Goal: Task Accomplishment & Management: Manage account settings

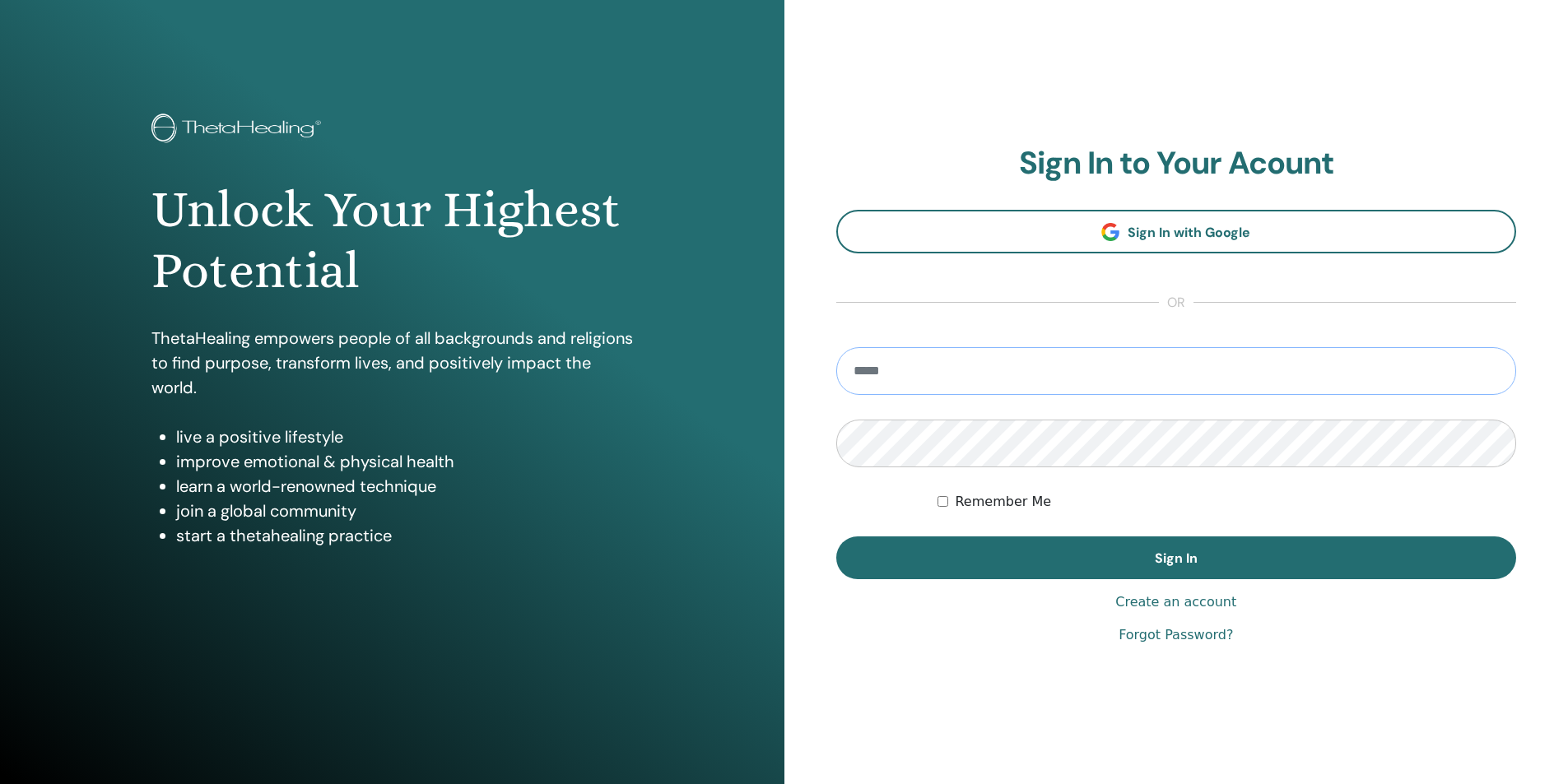
click at [910, 368] on input "email" at bounding box center [1177, 371] width 681 height 48
type input "**********"
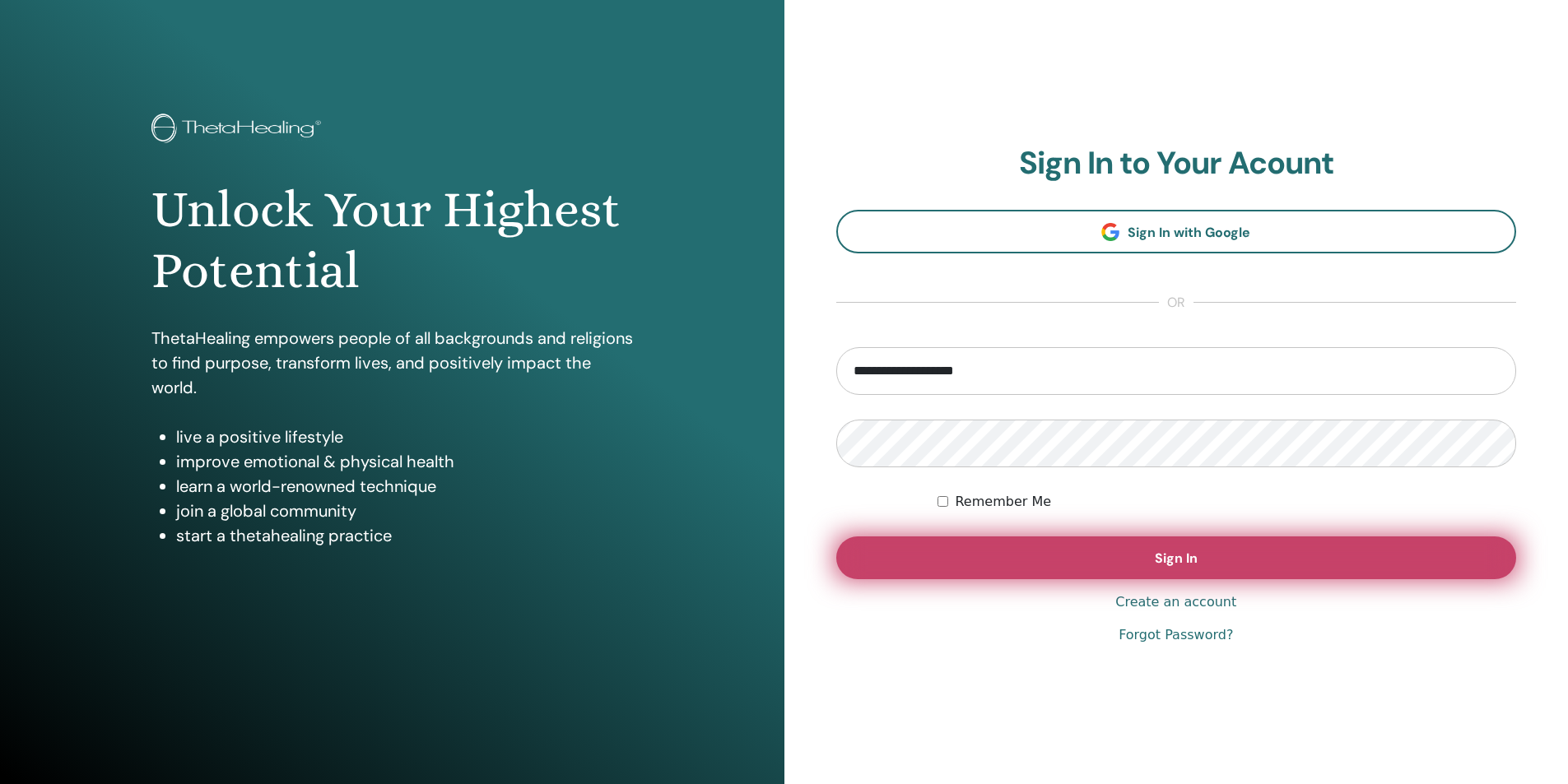
click at [1289, 546] on button "Sign In" at bounding box center [1177, 557] width 681 height 42
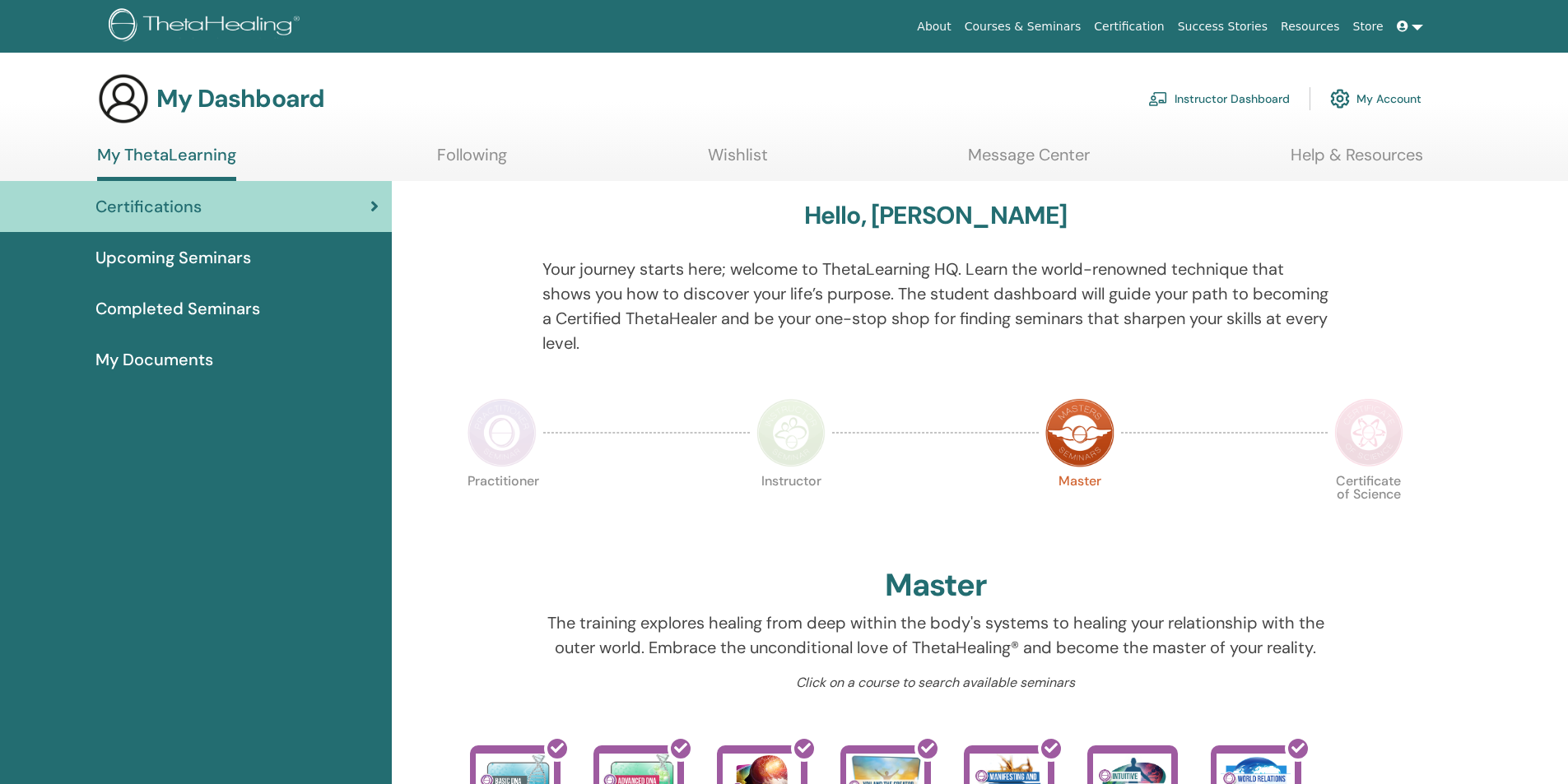
click at [159, 304] on span "Completed Seminars" at bounding box center [178, 308] width 164 height 24
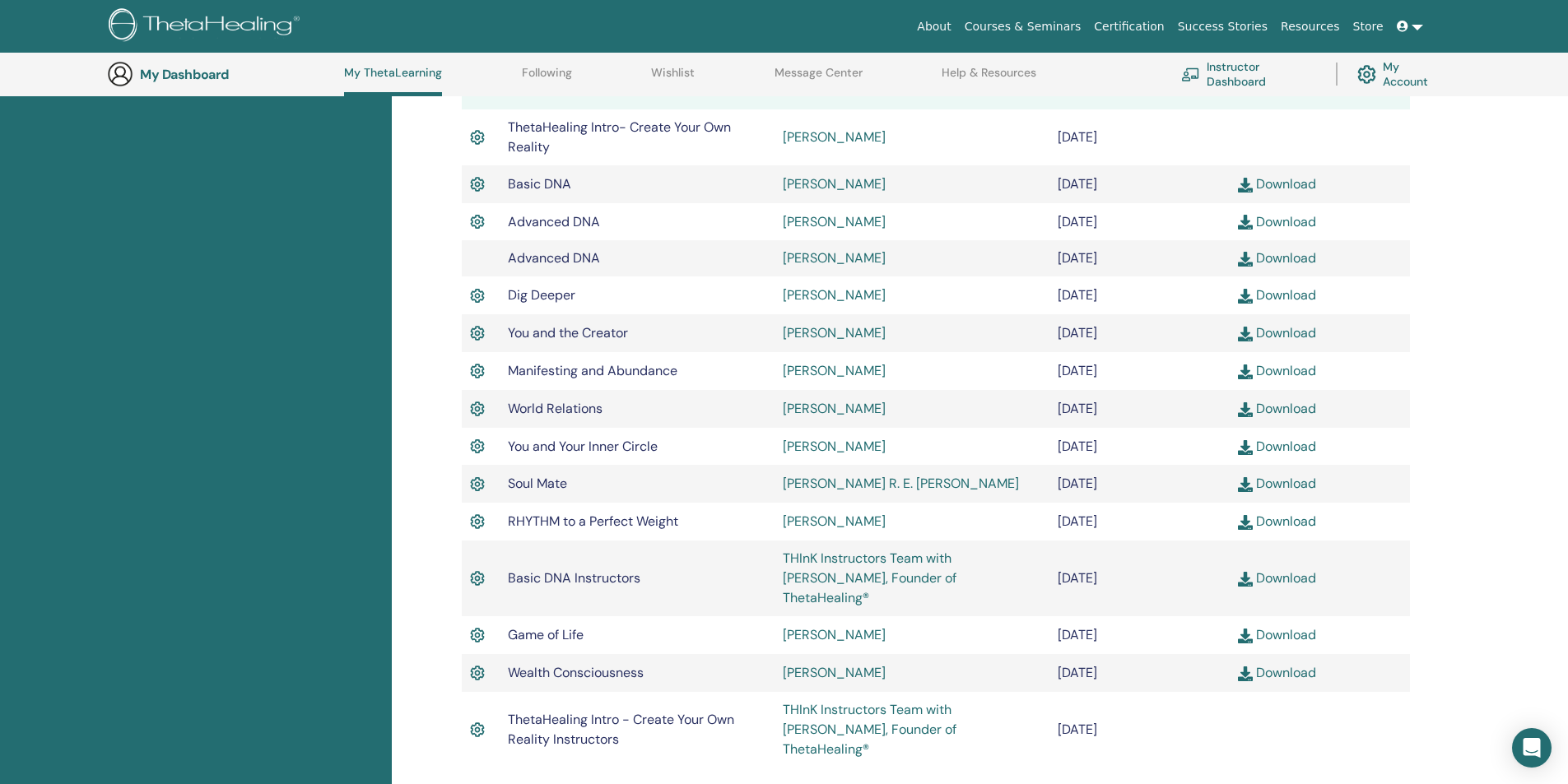
scroll to position [126, 0]
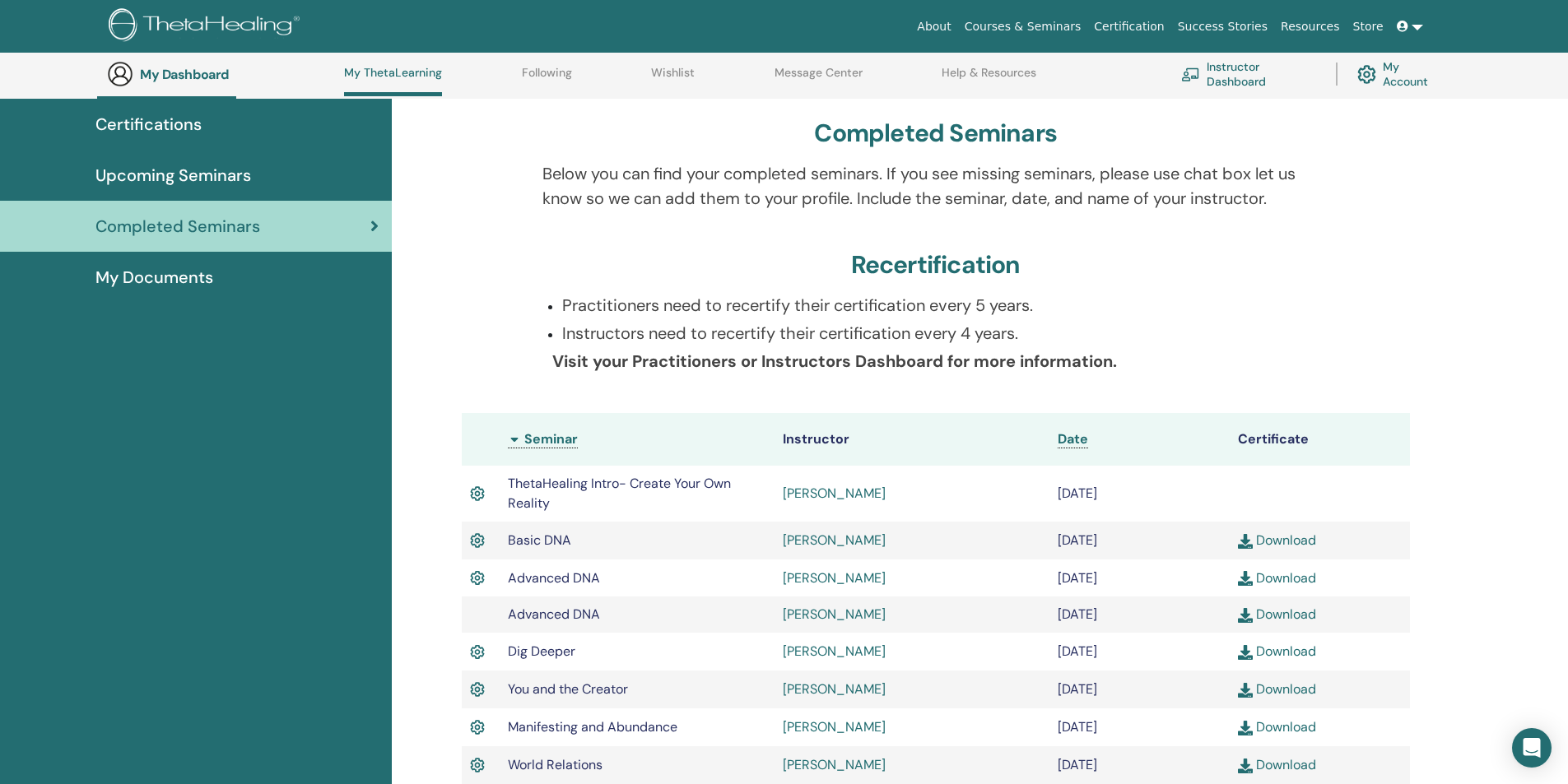
click at [135, 274] on span "My Documents" at bounding box center [154, 276] width 117 height 24
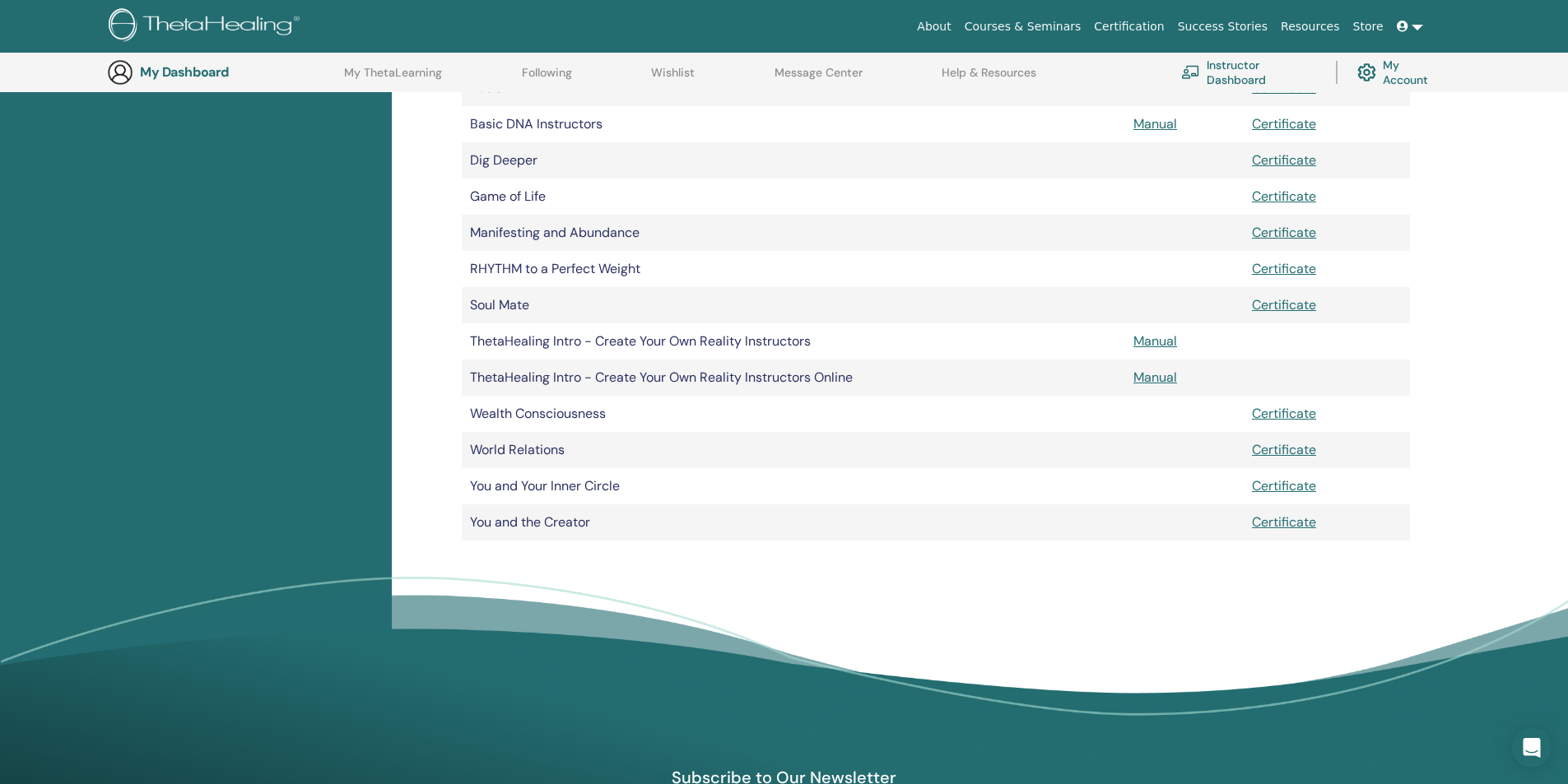
scroll to position [451, 0]
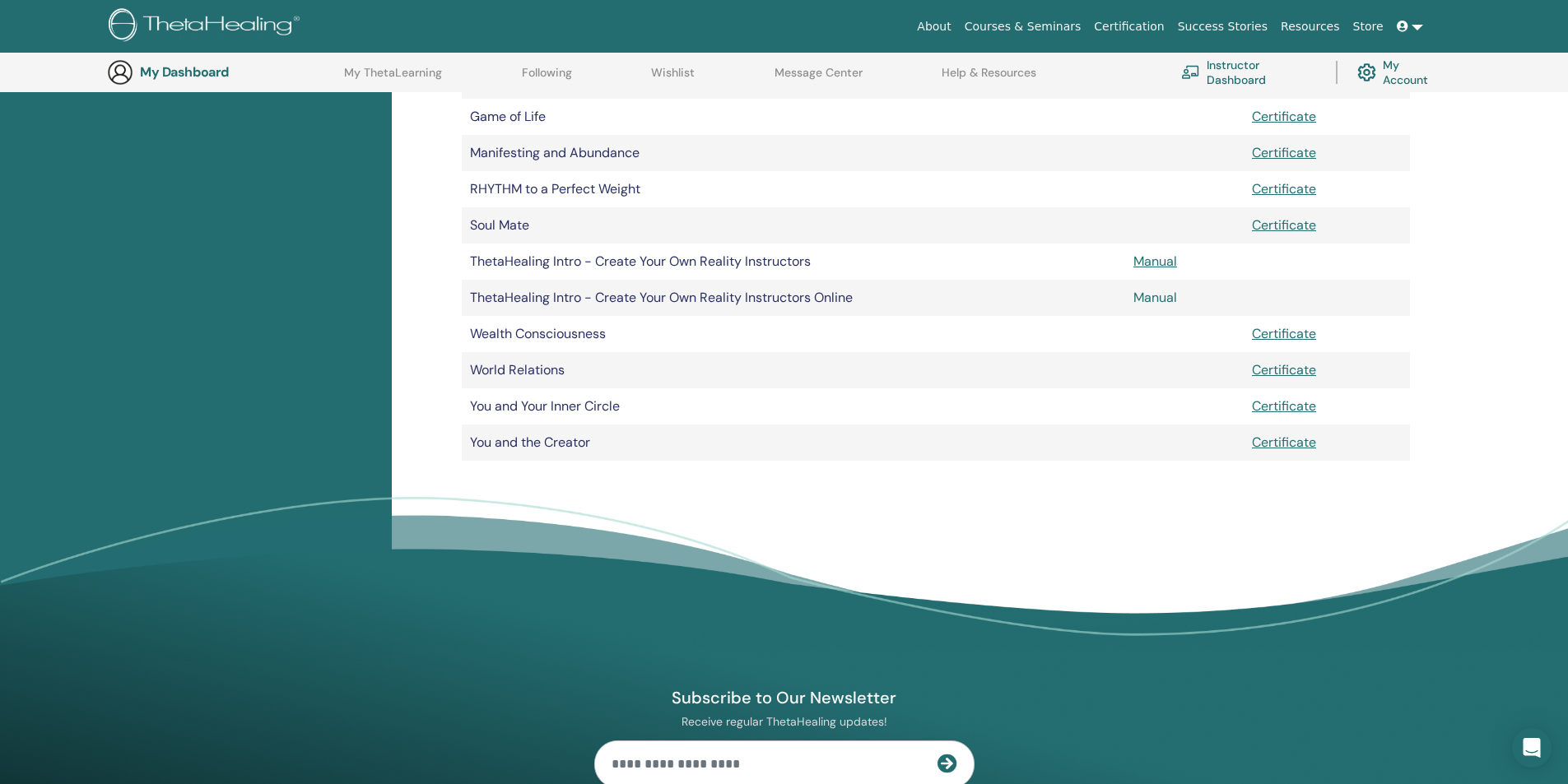
click at [1171, 300] on link "Manual" at bounding box center [1155, 297] width 43 height 17
click at [1154, 296] on link "Manual" at bounding box center [1155, 297] width 43 height 17
click at [1155, 259] on link "Manual" at bounding box center [1155, 261] width 43 height 17
click at [1154, 297] on link "Manual" at bounding box center [1155, 297] width 43 height 17
click at [1271, 61] on link "Instructor Dashboard" at bounding box center [1248, 72] width 135 height 36
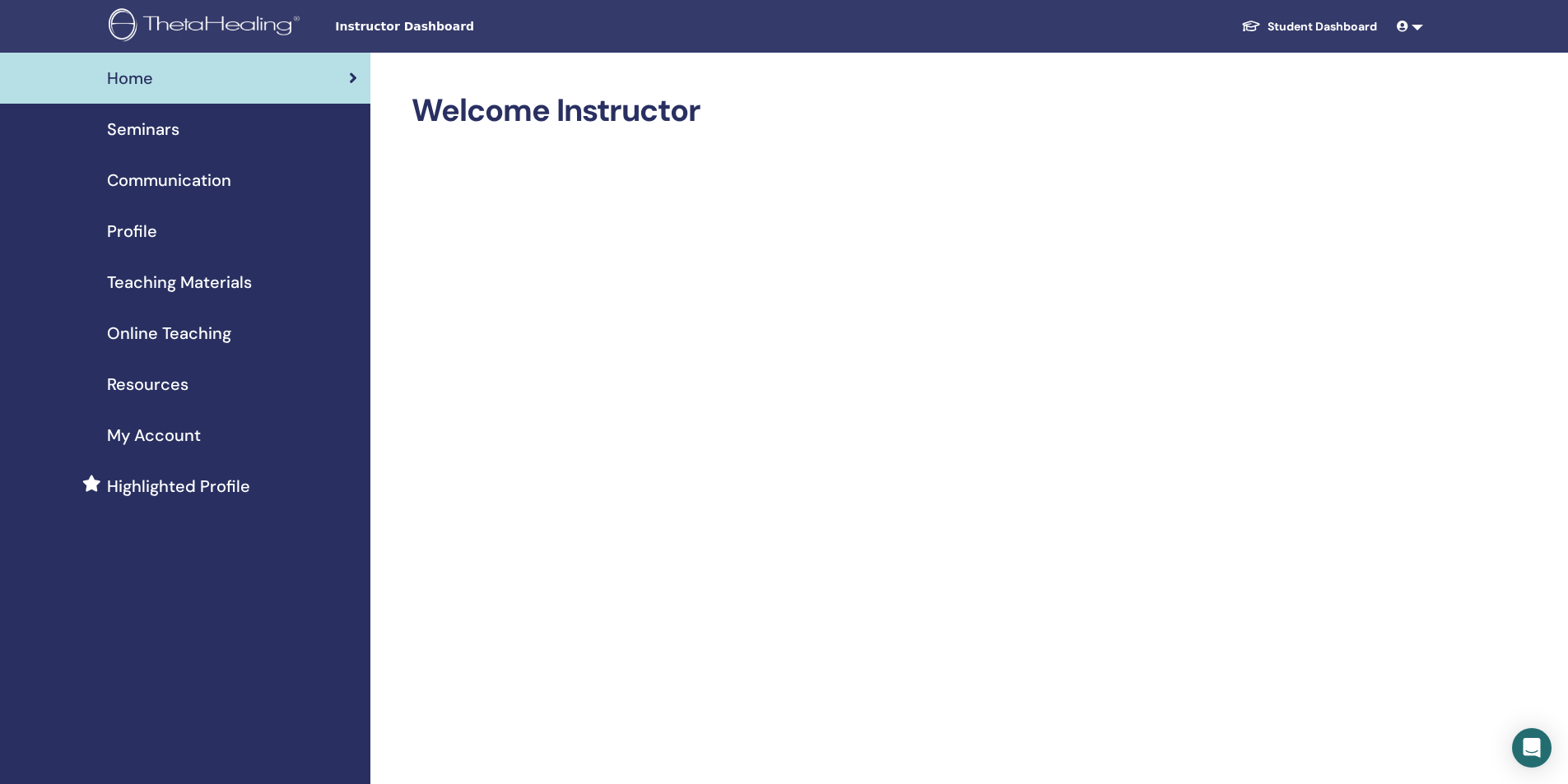
click at [149, 236] on span "Profile" at bounding box center [132, 230] width 51 height 24
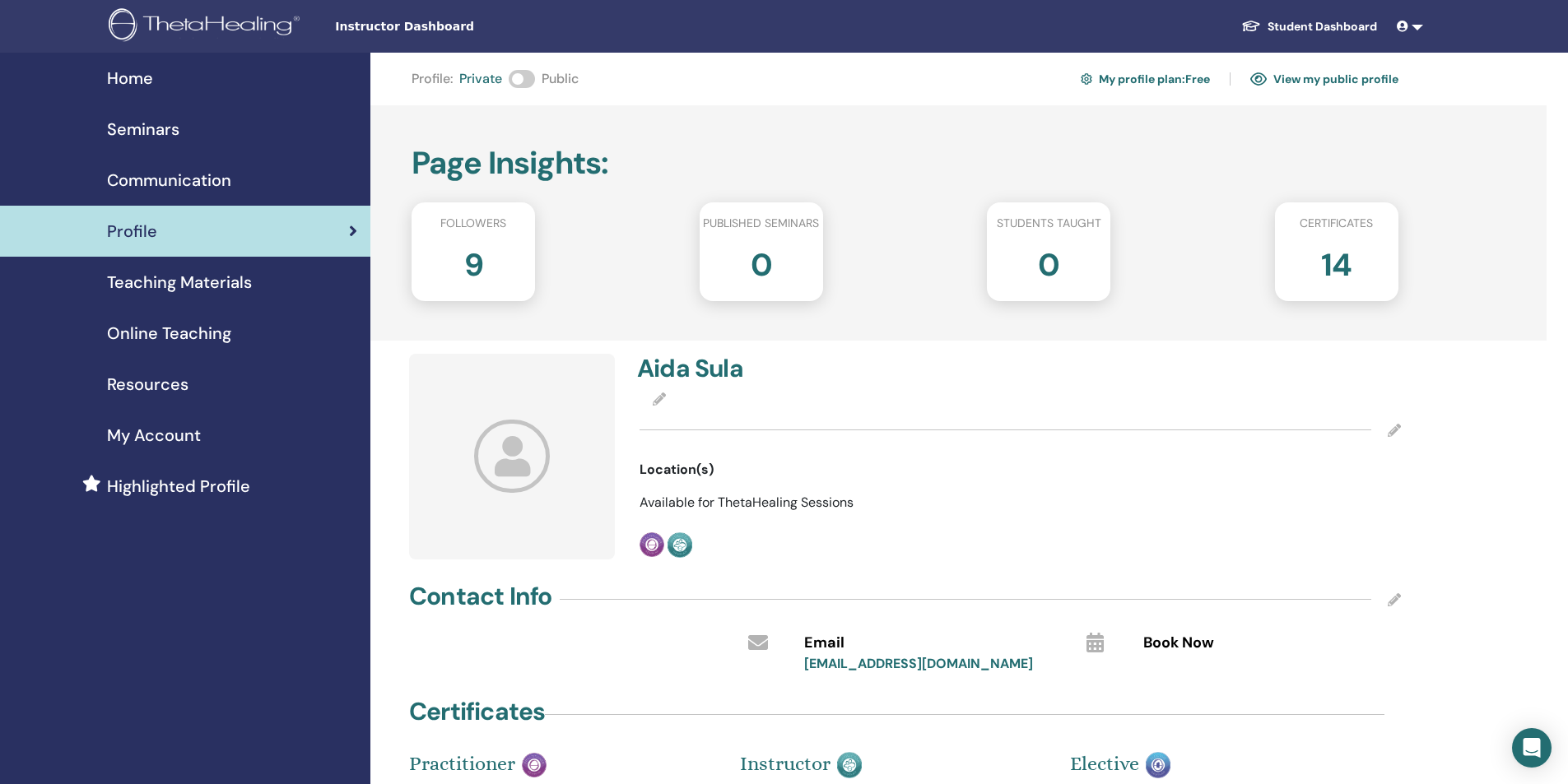
click at [705, 469] on span "Location(s)" at bounding box center [677, 470] width 74 height 20
click at [756, 506] on span "Available for ThetaHealing Sessions" at bounding box center [746, 502] width 214 height 17
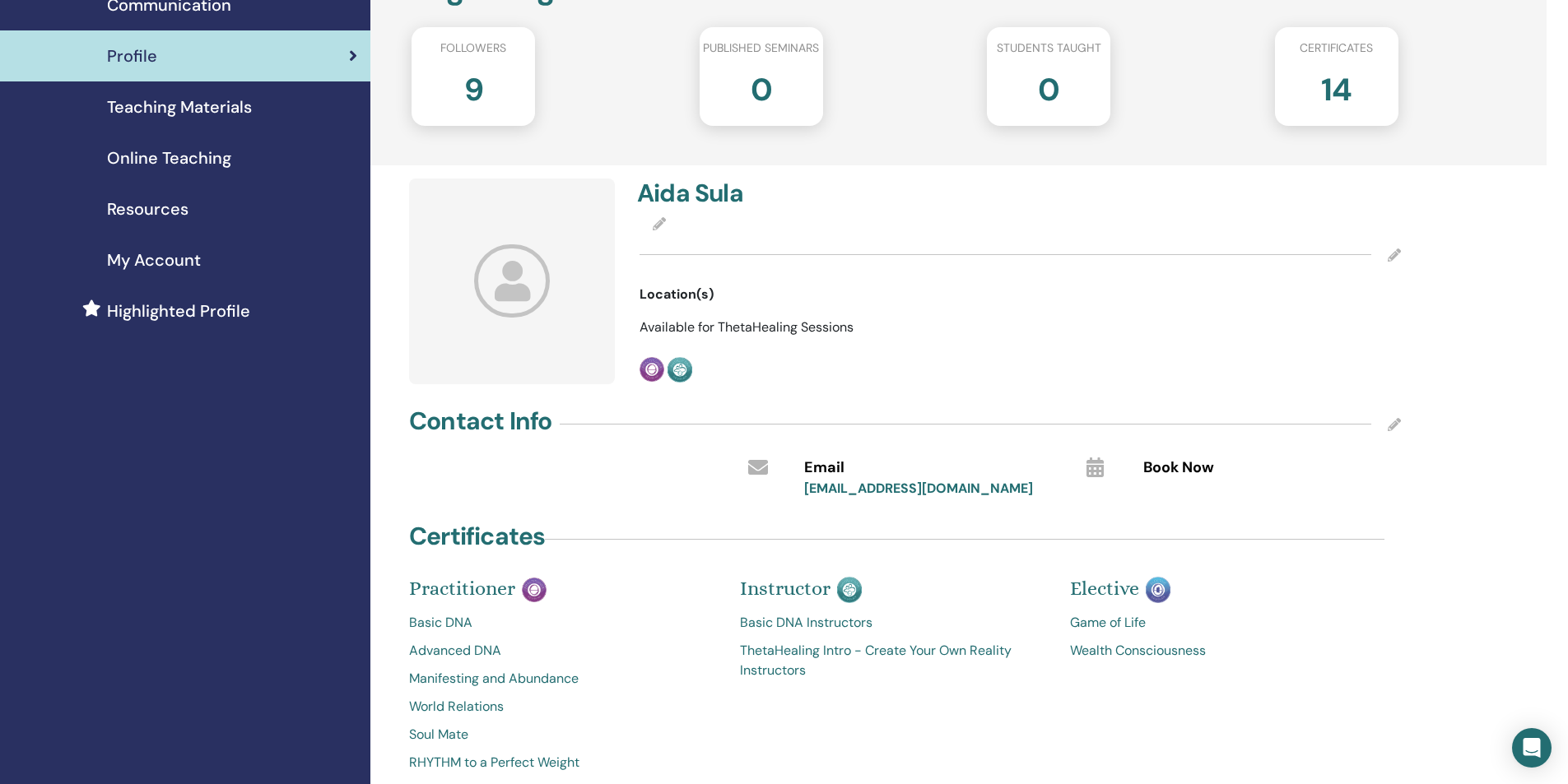
scroll to position [247, 0]
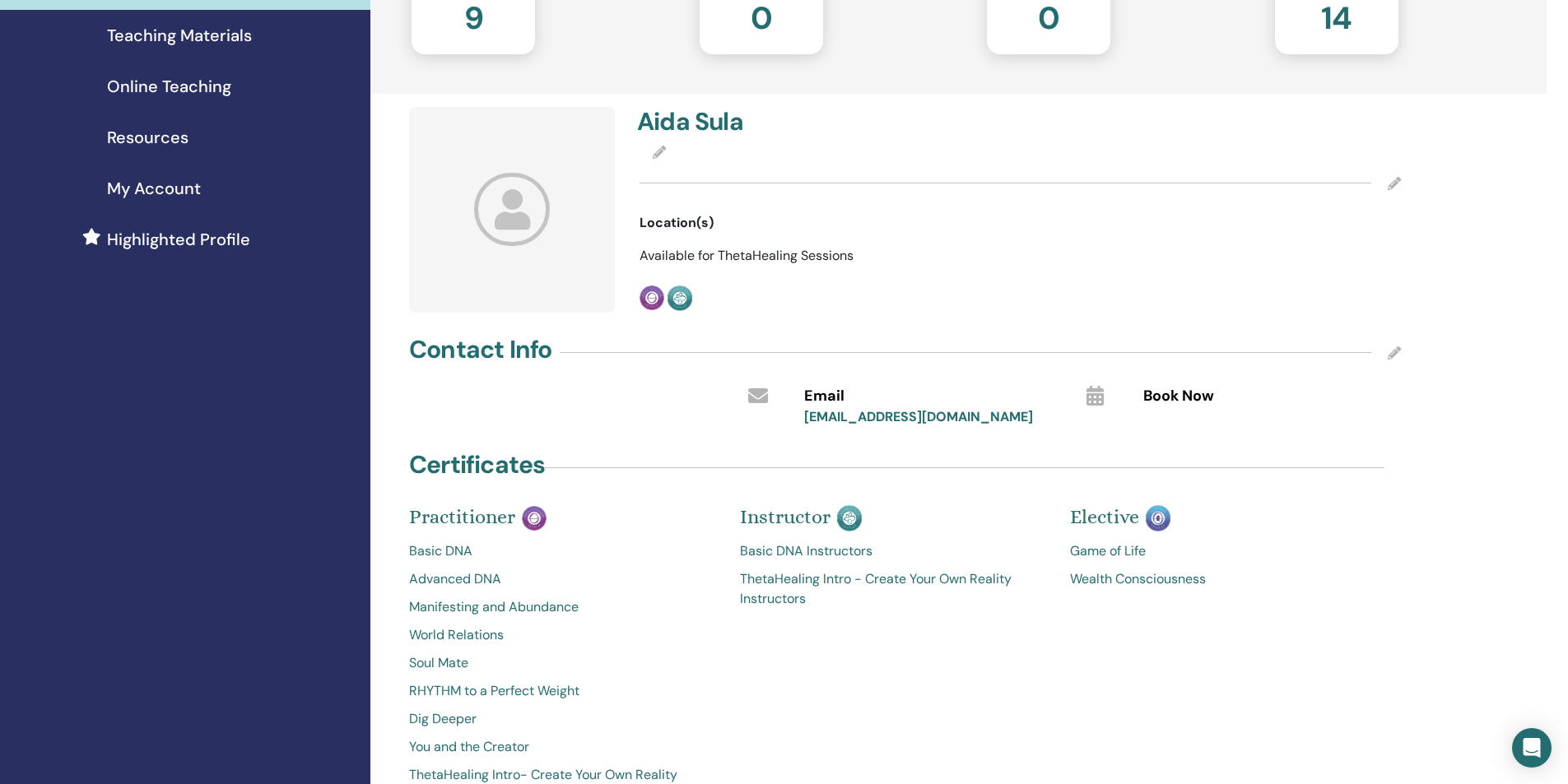
click at [1392, 351] on icon at bounding box center [1394, 353] width 14 height 14
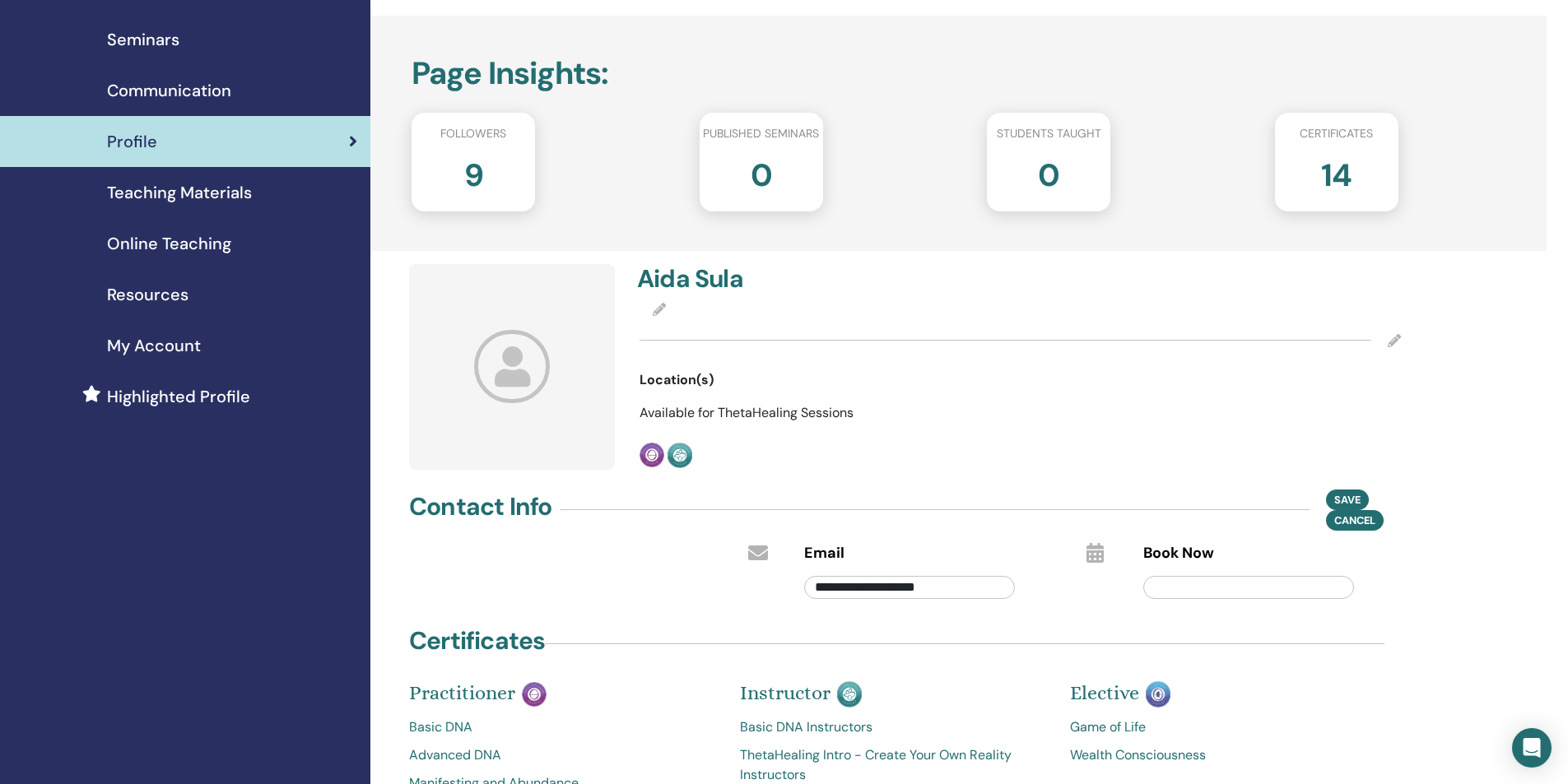
scroll to position [0, 0]
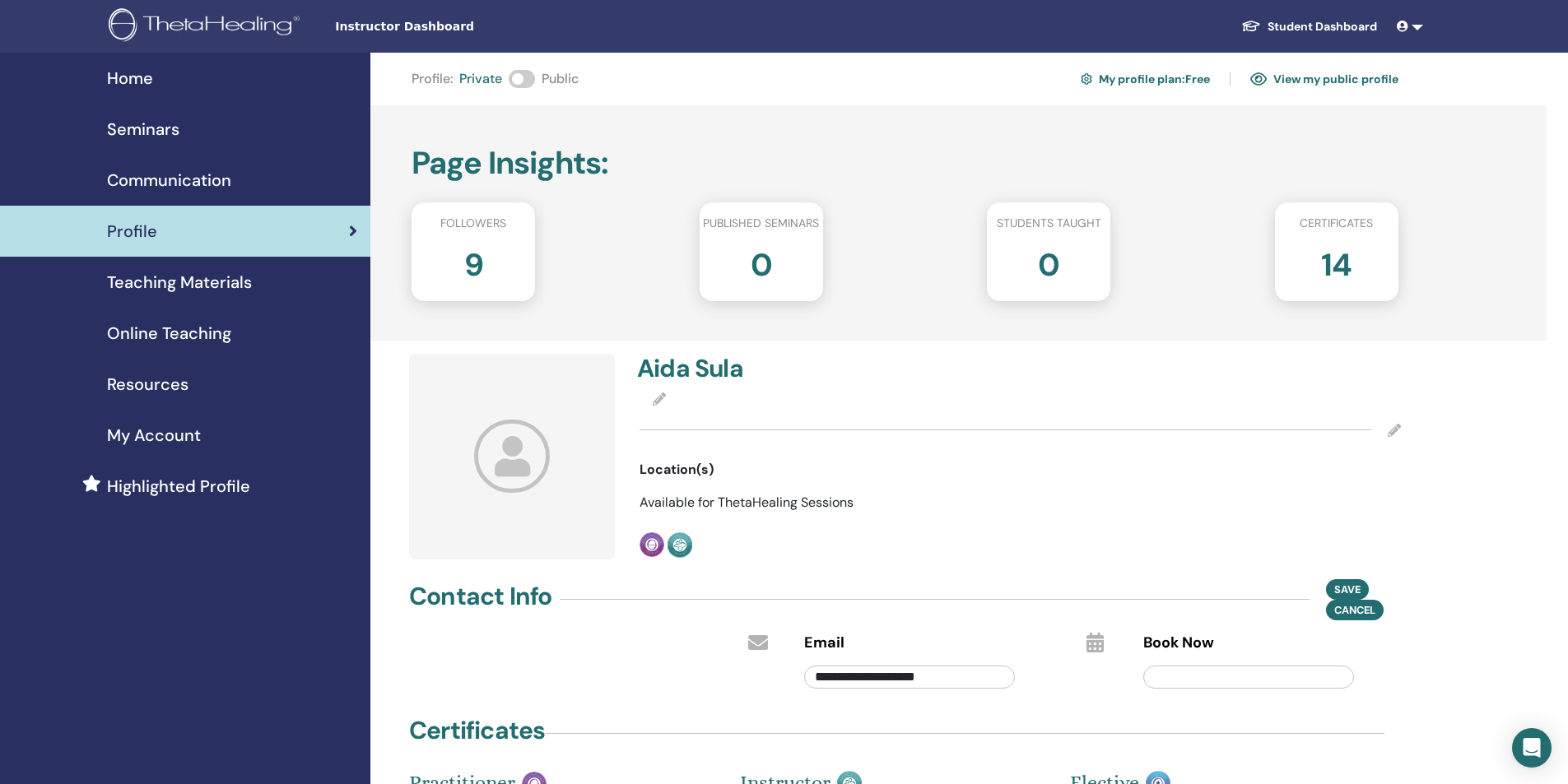
click at [1294, 79] on link "View my public profile" at bounding box center [1324, 79] width 148 height 26
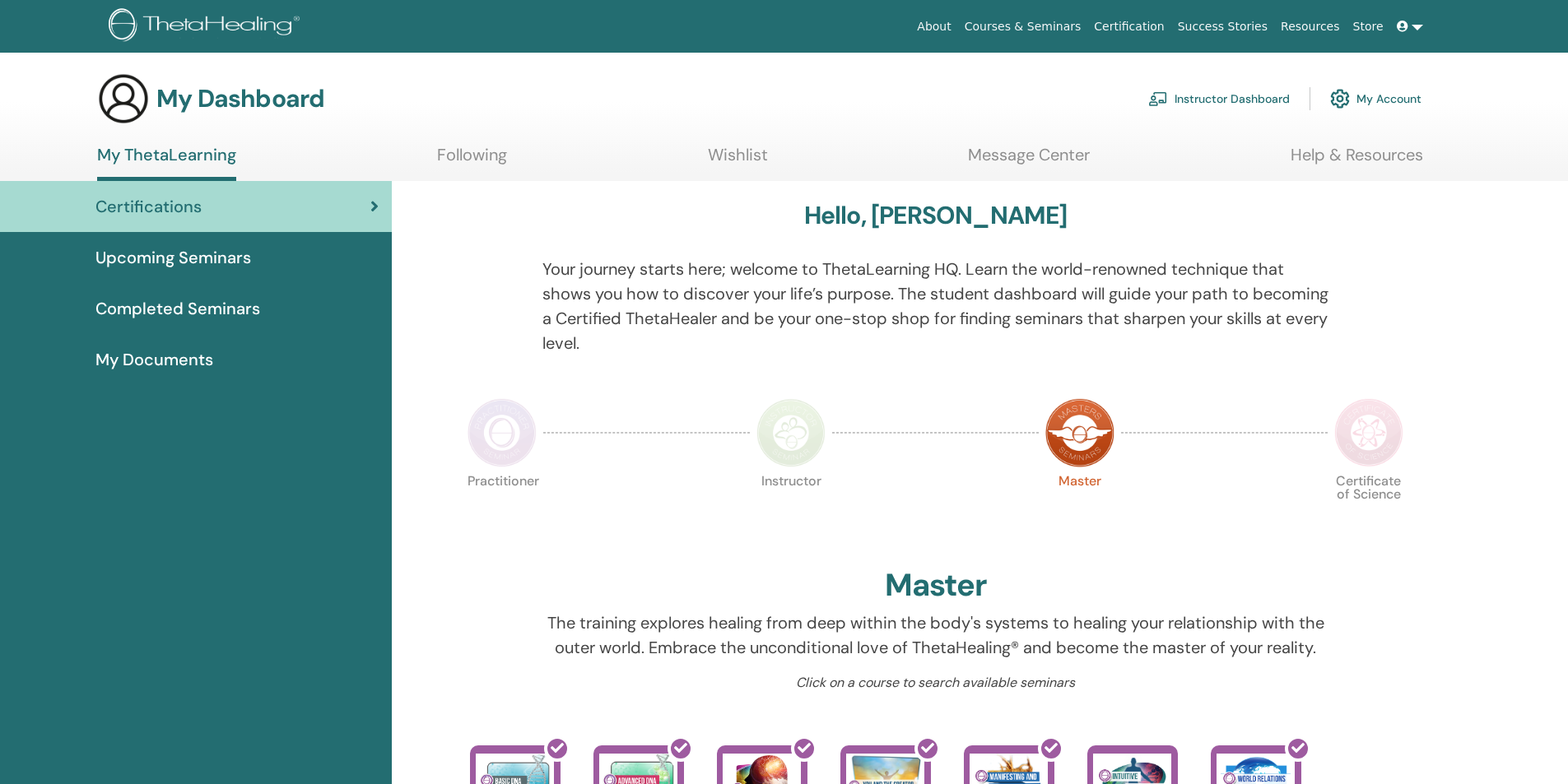
click at [715, 154] on link "Wishlist" at bounding box center [738, 161] width 61 height 33
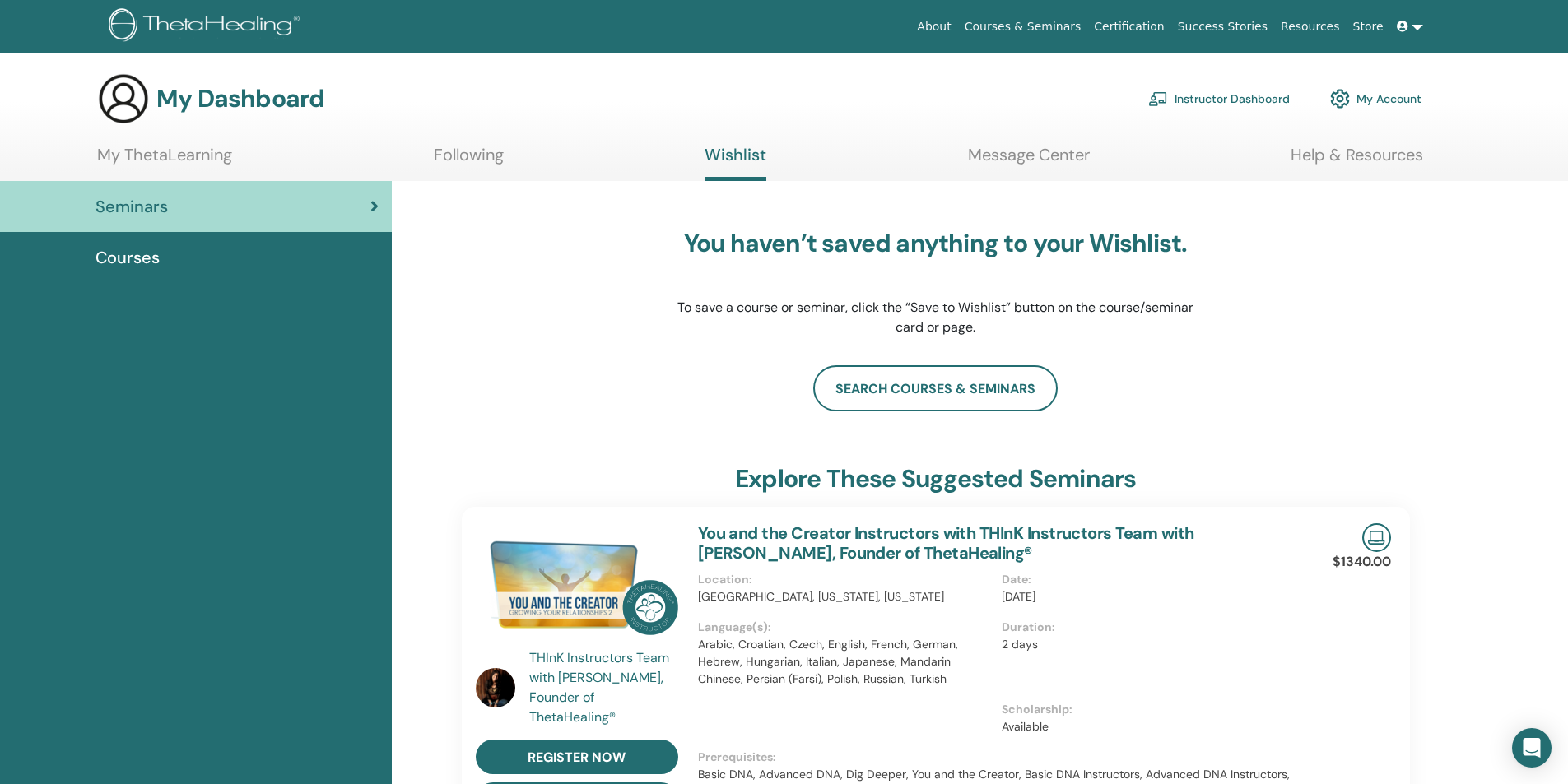
click at [1035, 156] on link "Message Center" at bounding box center [1029, 161] width 122 height 33
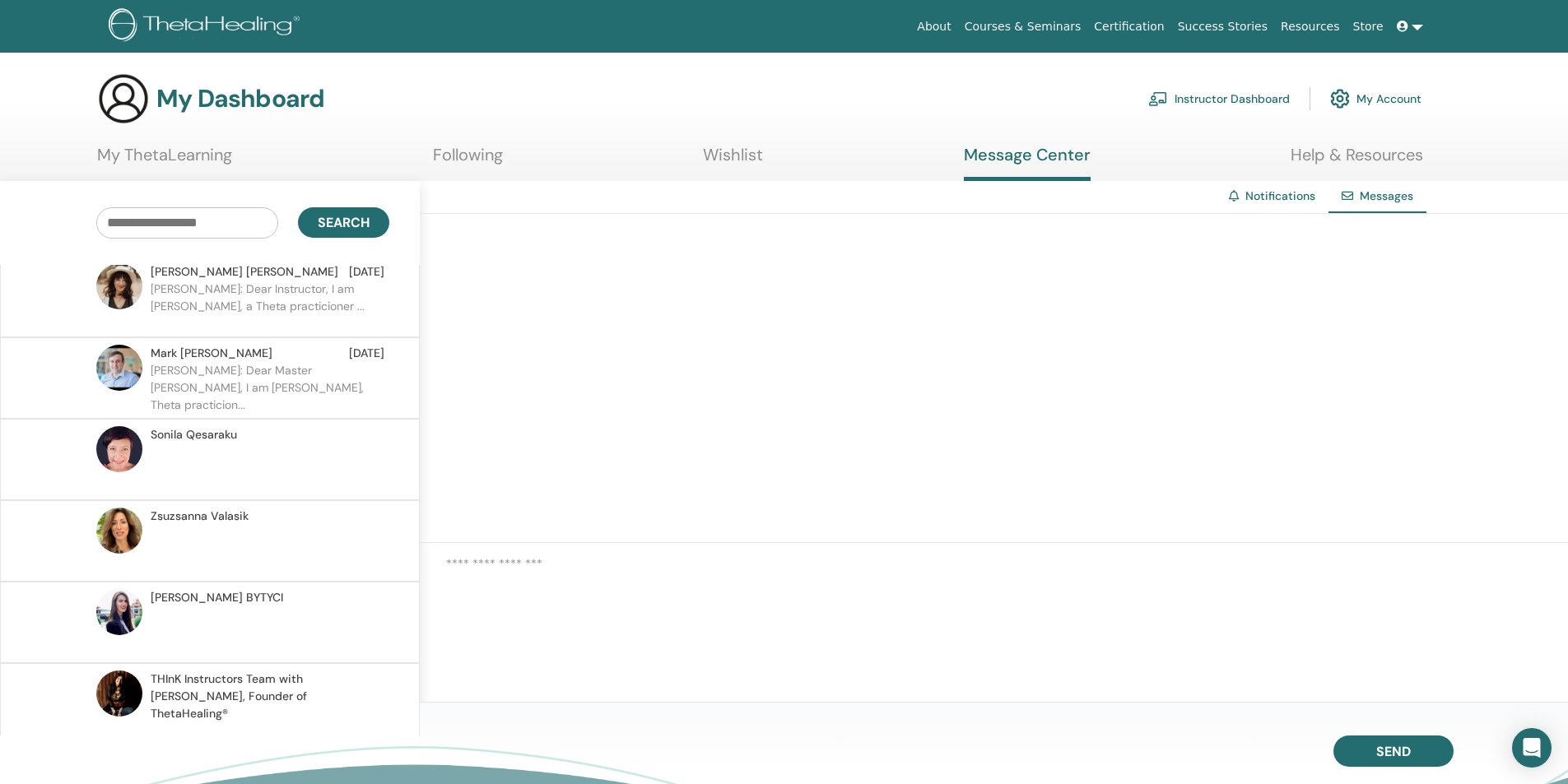
scroll to position [280, 0]
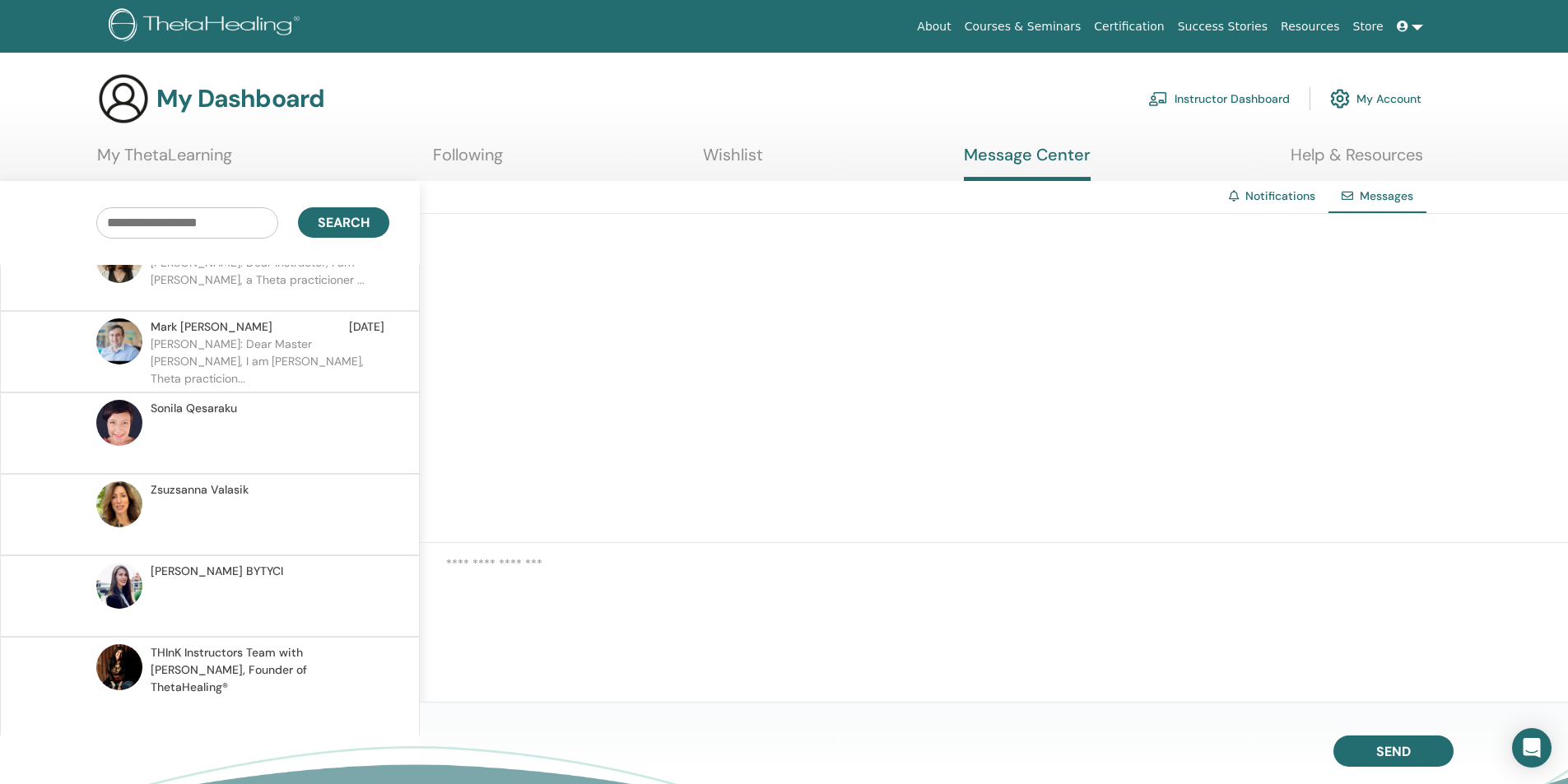
click at [236, 666] on span "THInK Instructors Team with Vianna Stibal, Founder of ThetaHealing®" at bounding box center [267, 670] width 234 height 51
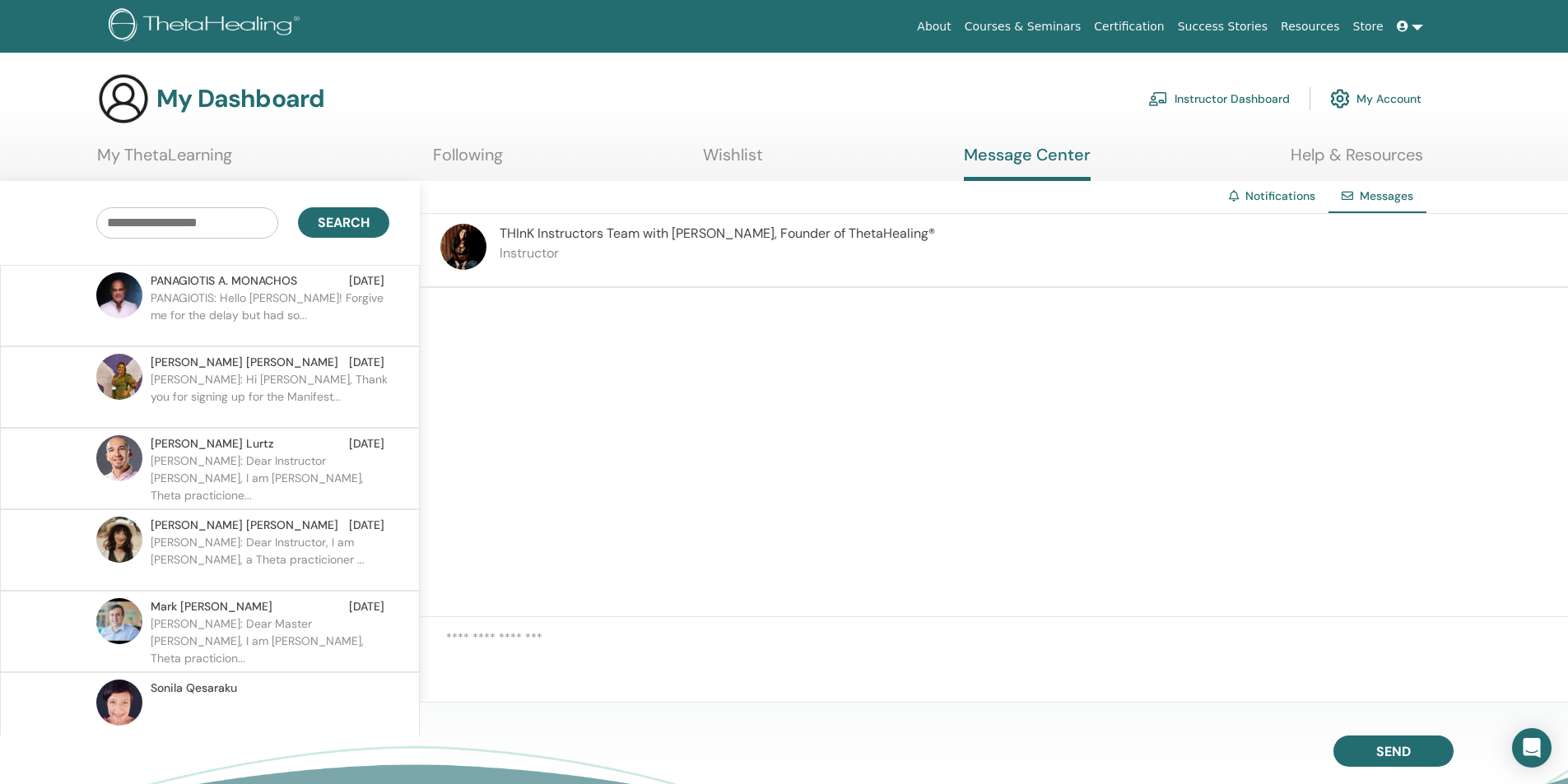
click at [1303, 195] on link "Notifications" at bounding box center [1280, 196] width 70 height 14
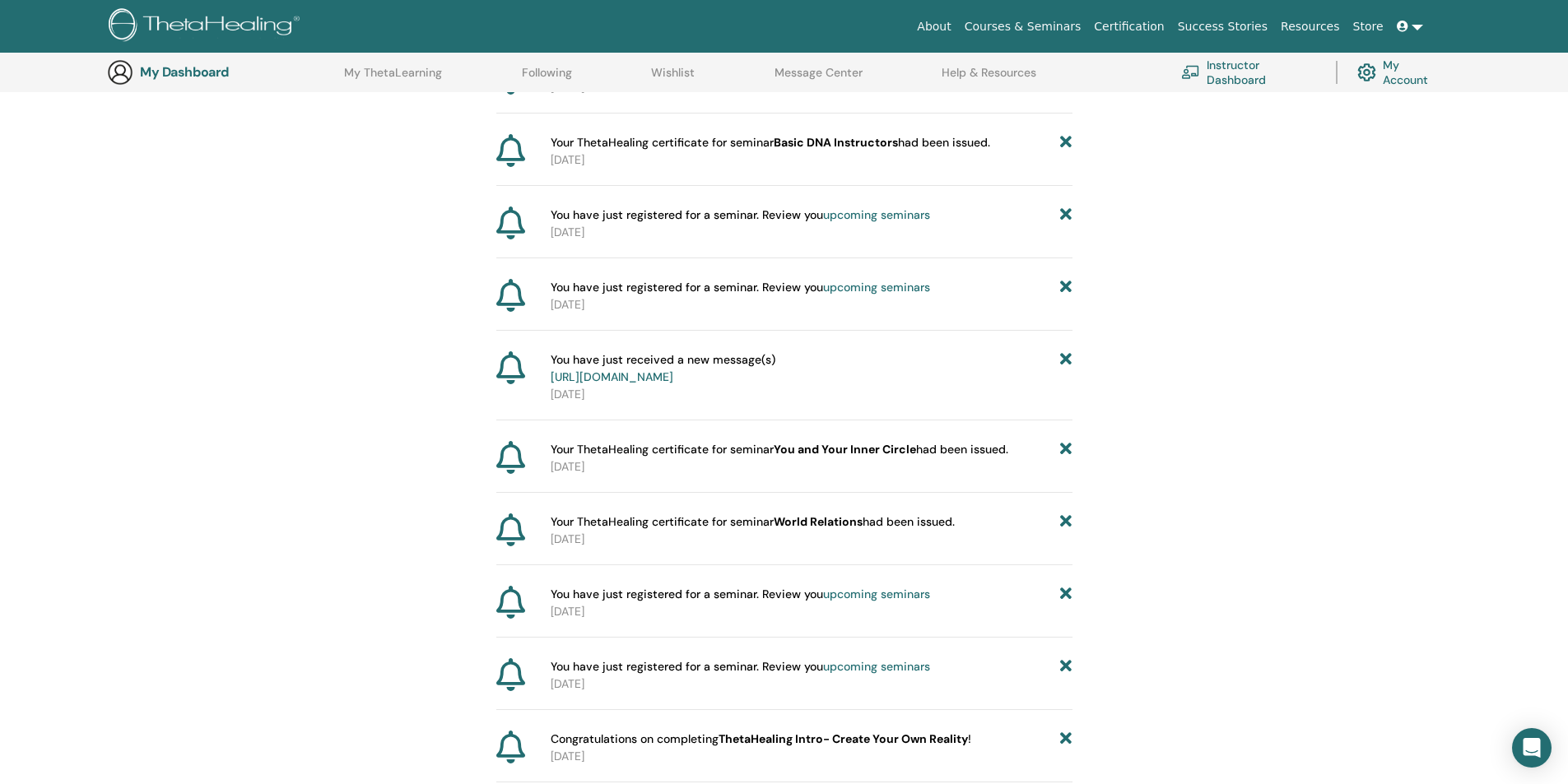
scroll to position [286, 0]
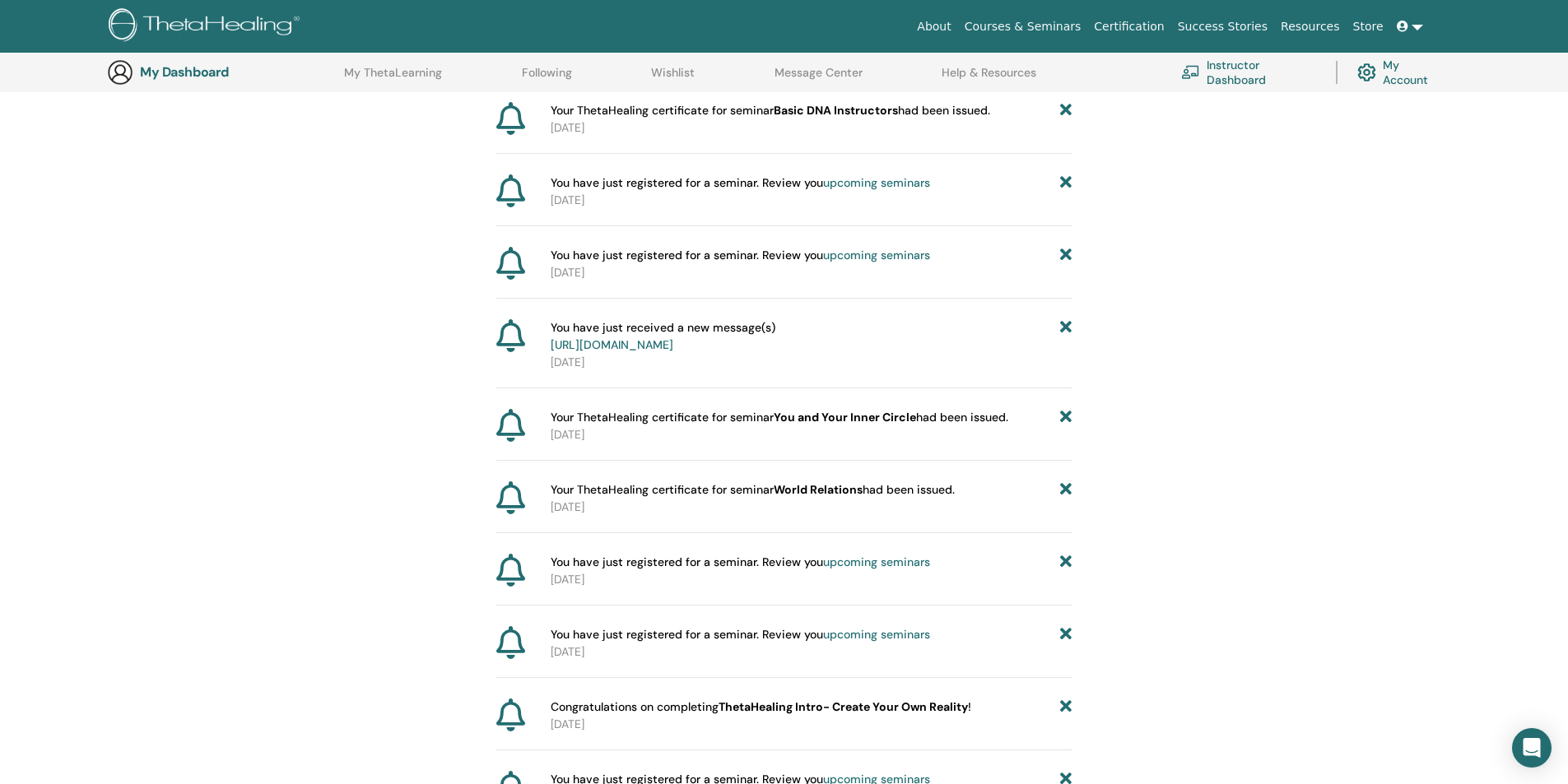
click at [673, 345] on link "https://member.thetahealing.com/message-center/messages/0553cd20-3e9d-4956-b013…" at bounding box center [612, 345] width 123 height 14
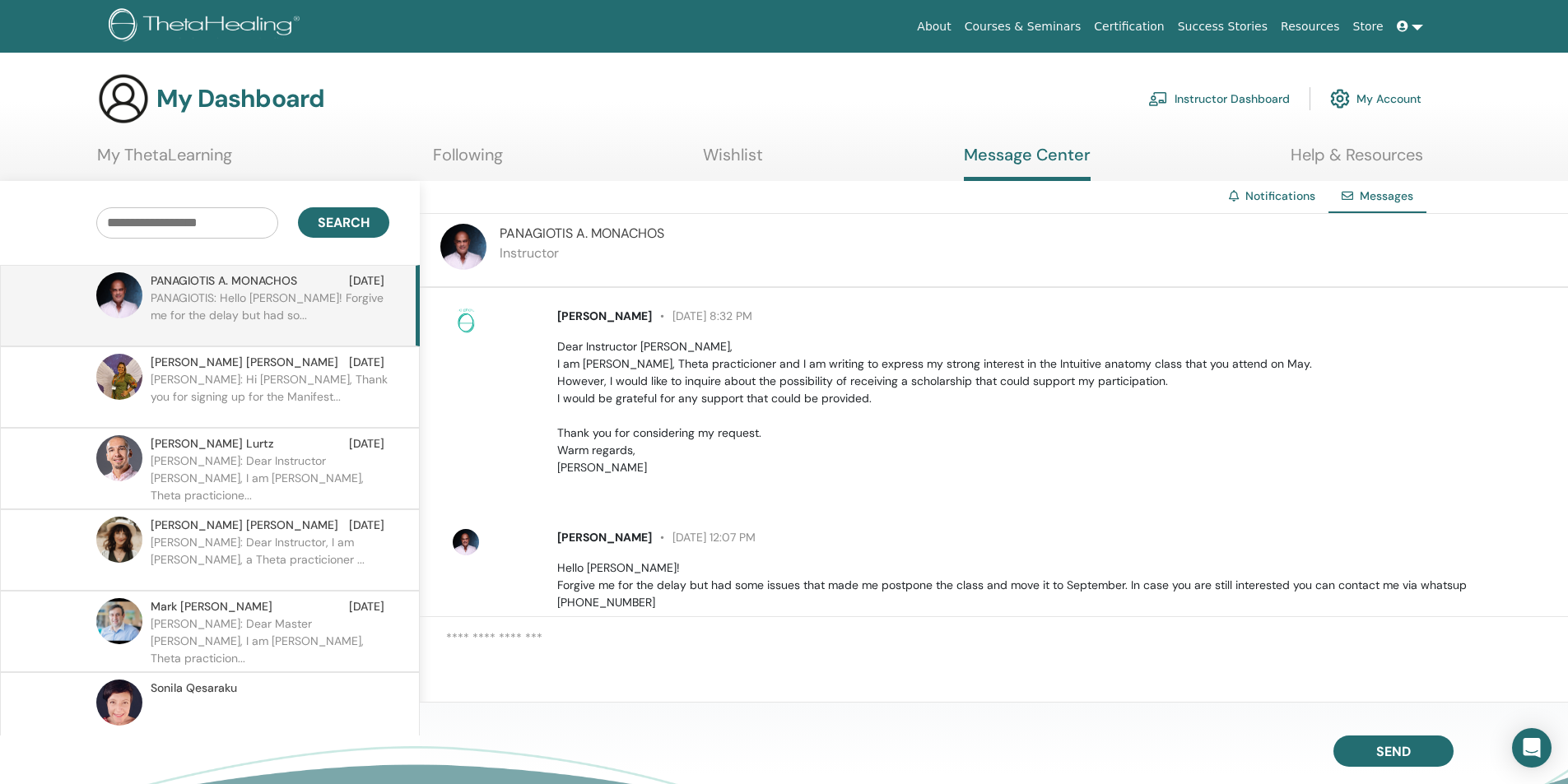
click at [1375, 200] on span "Messages" at bounding box center [1386, 196] width 53 height 14
click at [1257, 98] on link "Instructor Dashboard" at bounding box center [1218, 98] width 142 height 36
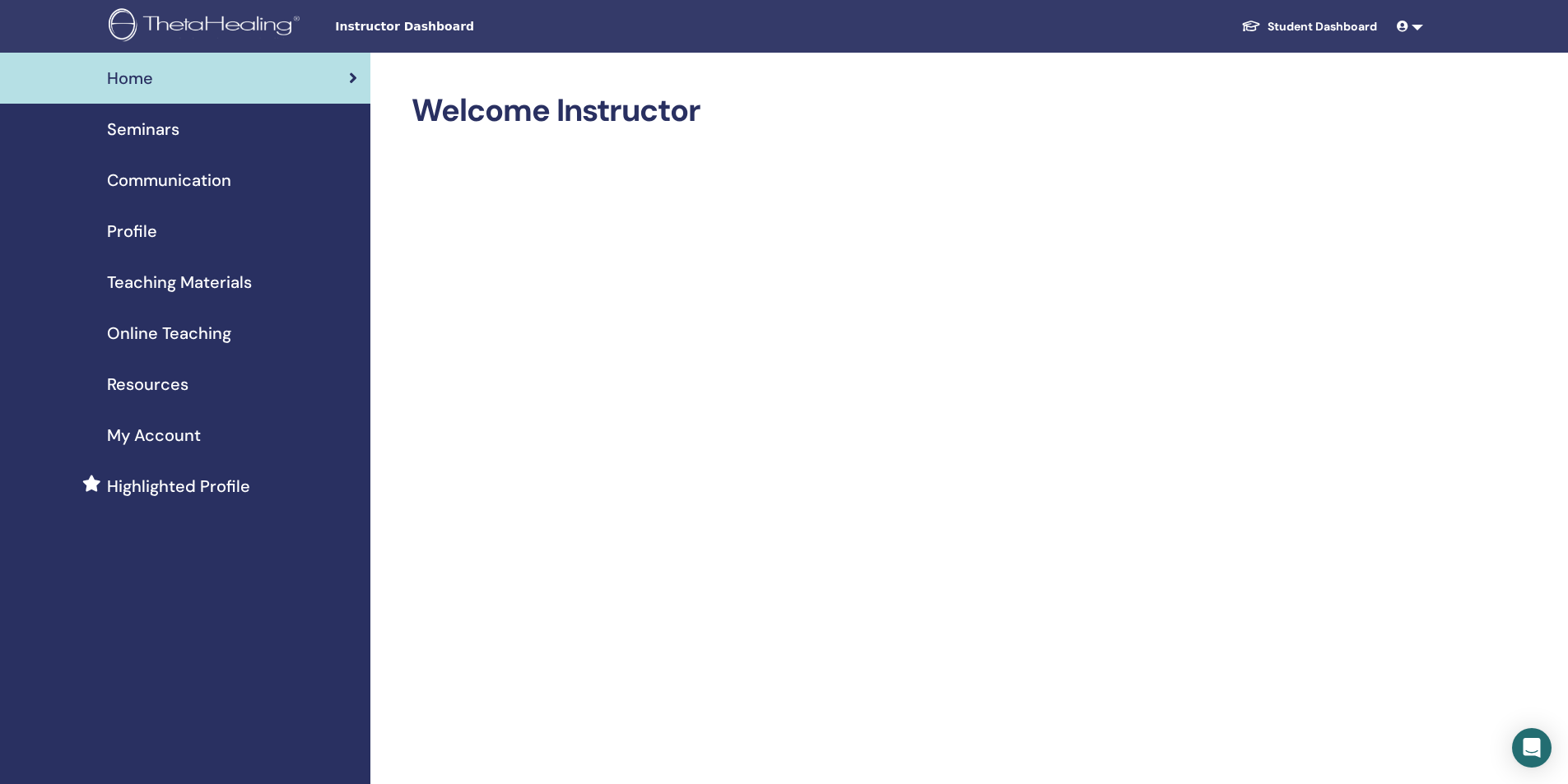
click at [126, 430] on span "My Account" at bounding box center [154, 434] width 94 height 24
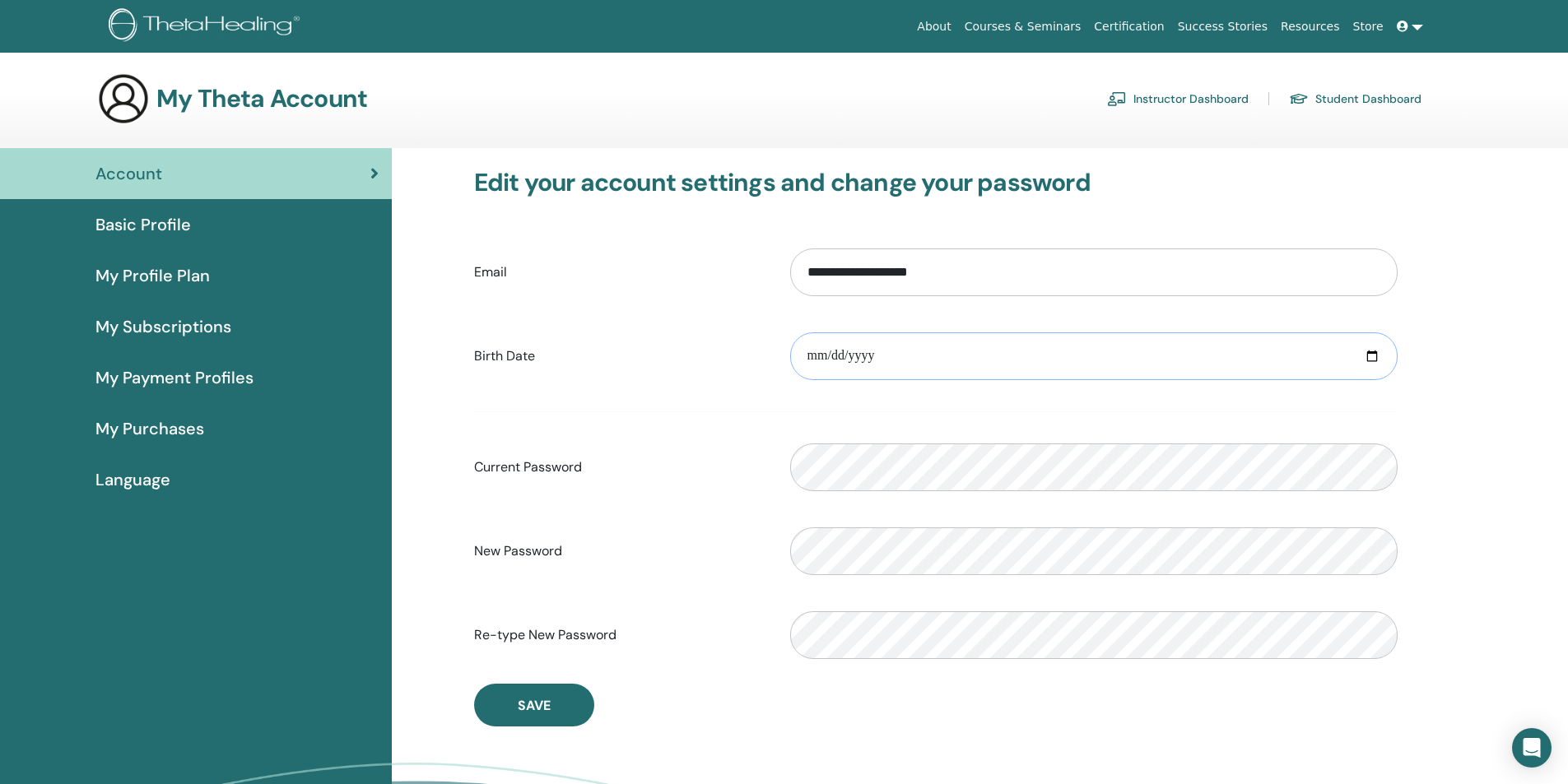
click at [1371, 354] on input "date" at bounding box center [1094, 356] width 608 height 48
click at [870, 358] on input "**********" at bounding box center [1094, 356] width 608 height 48
click at [1376, 357] on input "**********" at bounding box center [1094, 356] width 608 height 48
type input "**********"
click at [1526, 480] on div "**********" at bounding box center [980, 537] width 1176 height 779
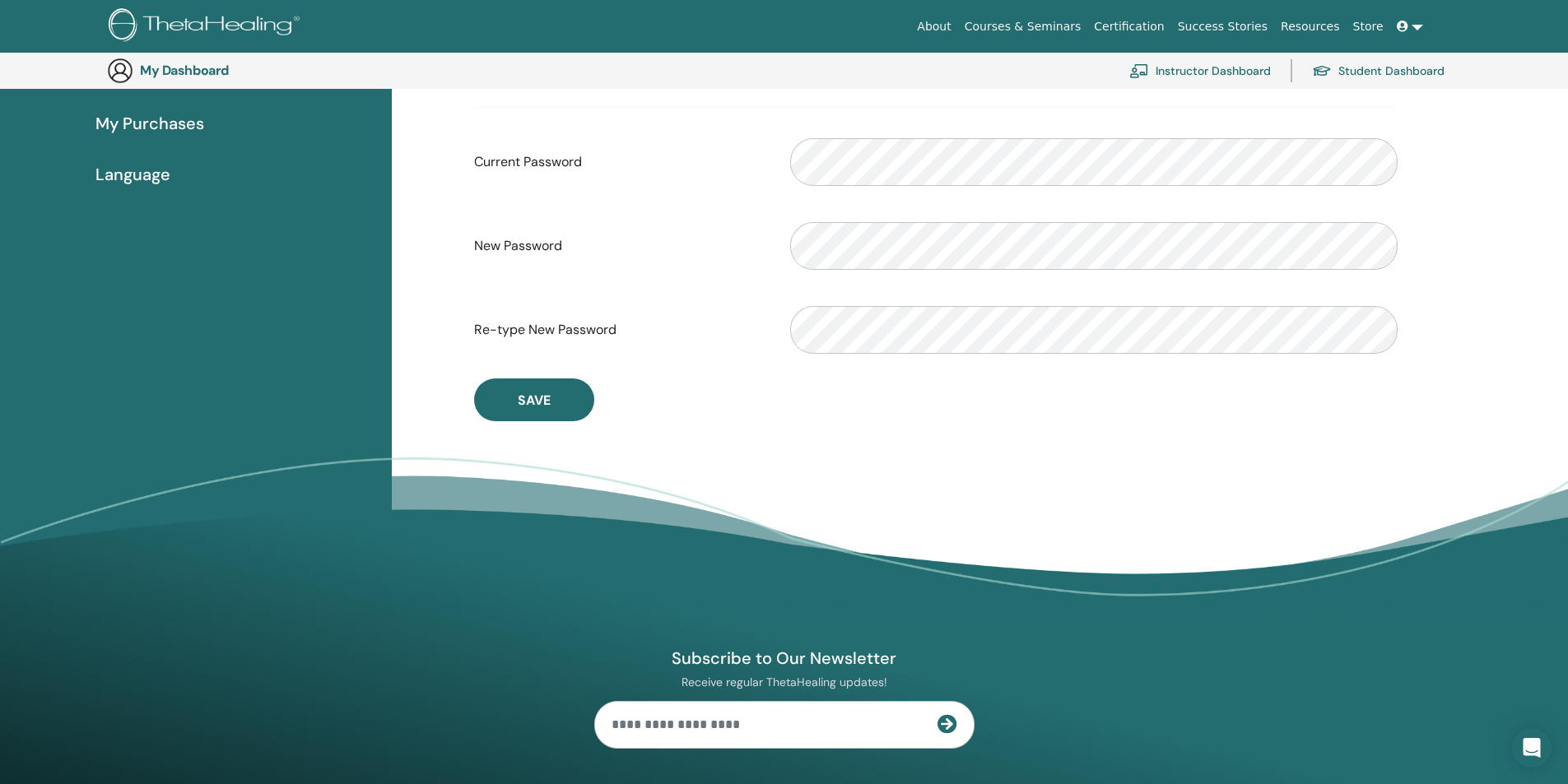
scroll to position [366, 0]
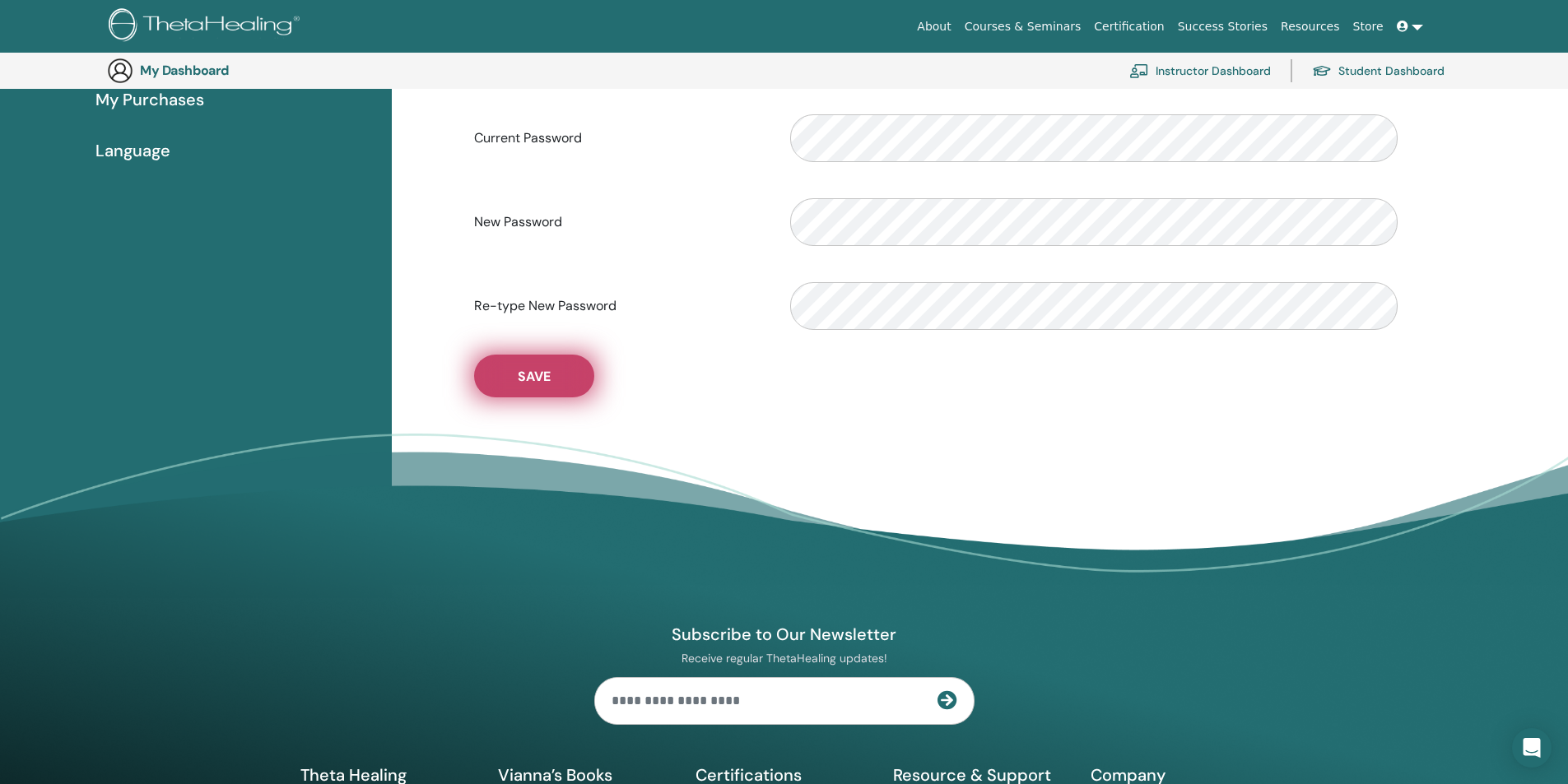
click at [551, 376] on button "Save" at bounding box center [534, 376] width 120 height 42
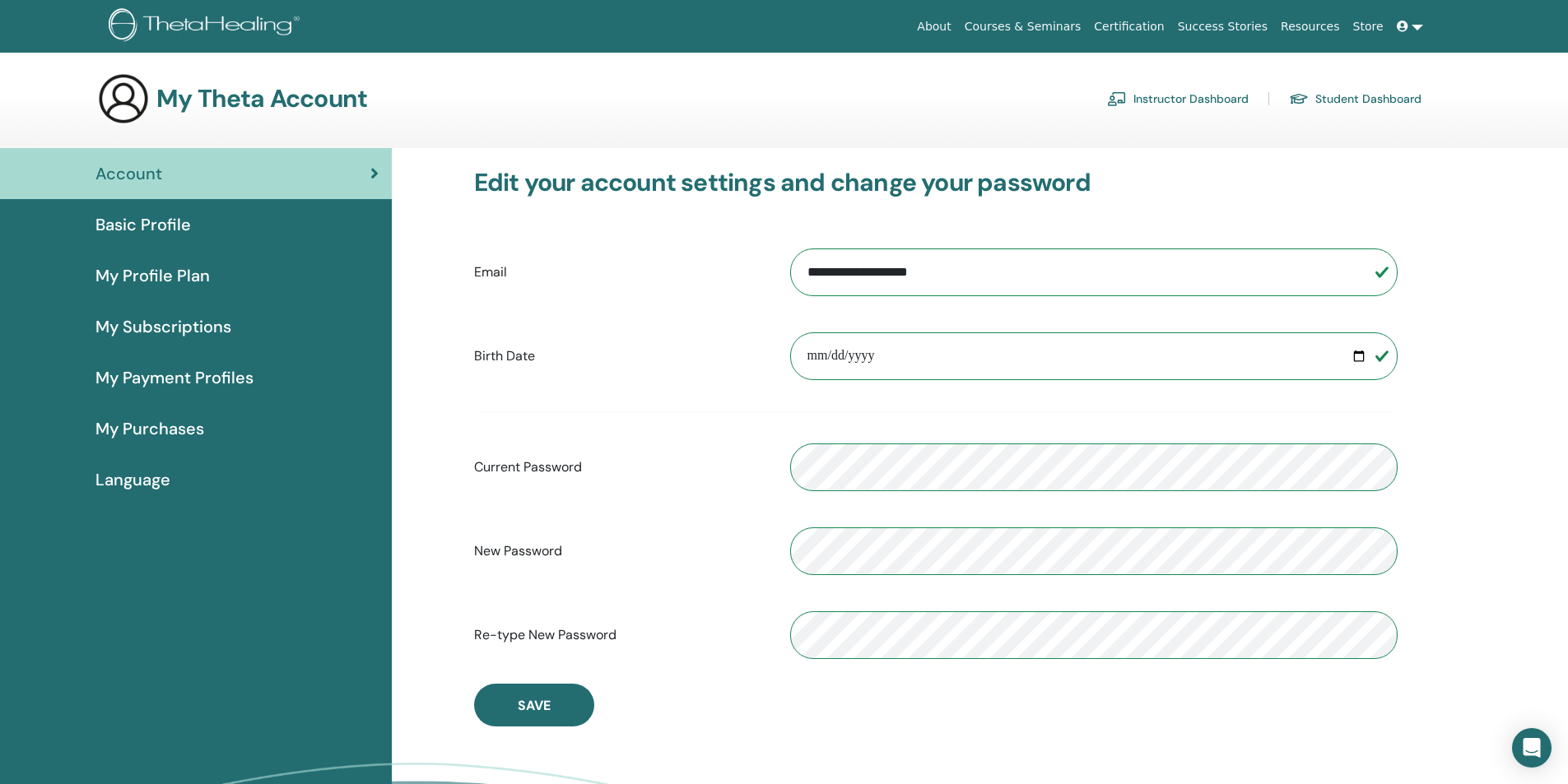
click at [175, 229] on span "Basic Profile" at bounding box center [144, 224] width 96 height 24
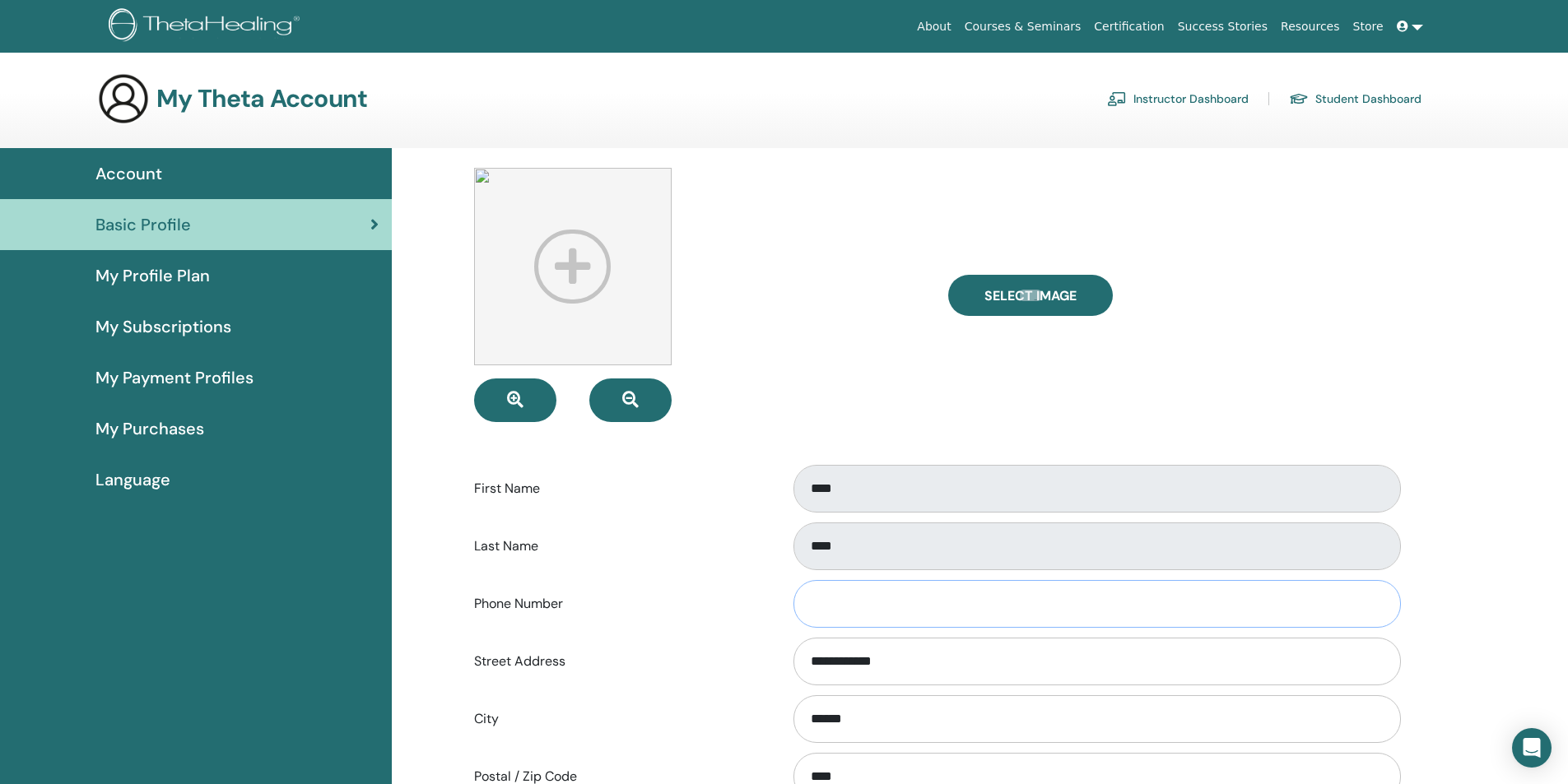
click at [872, 598] on input "Phone Number" at bounding box center [1097, 603] width 608 height 48
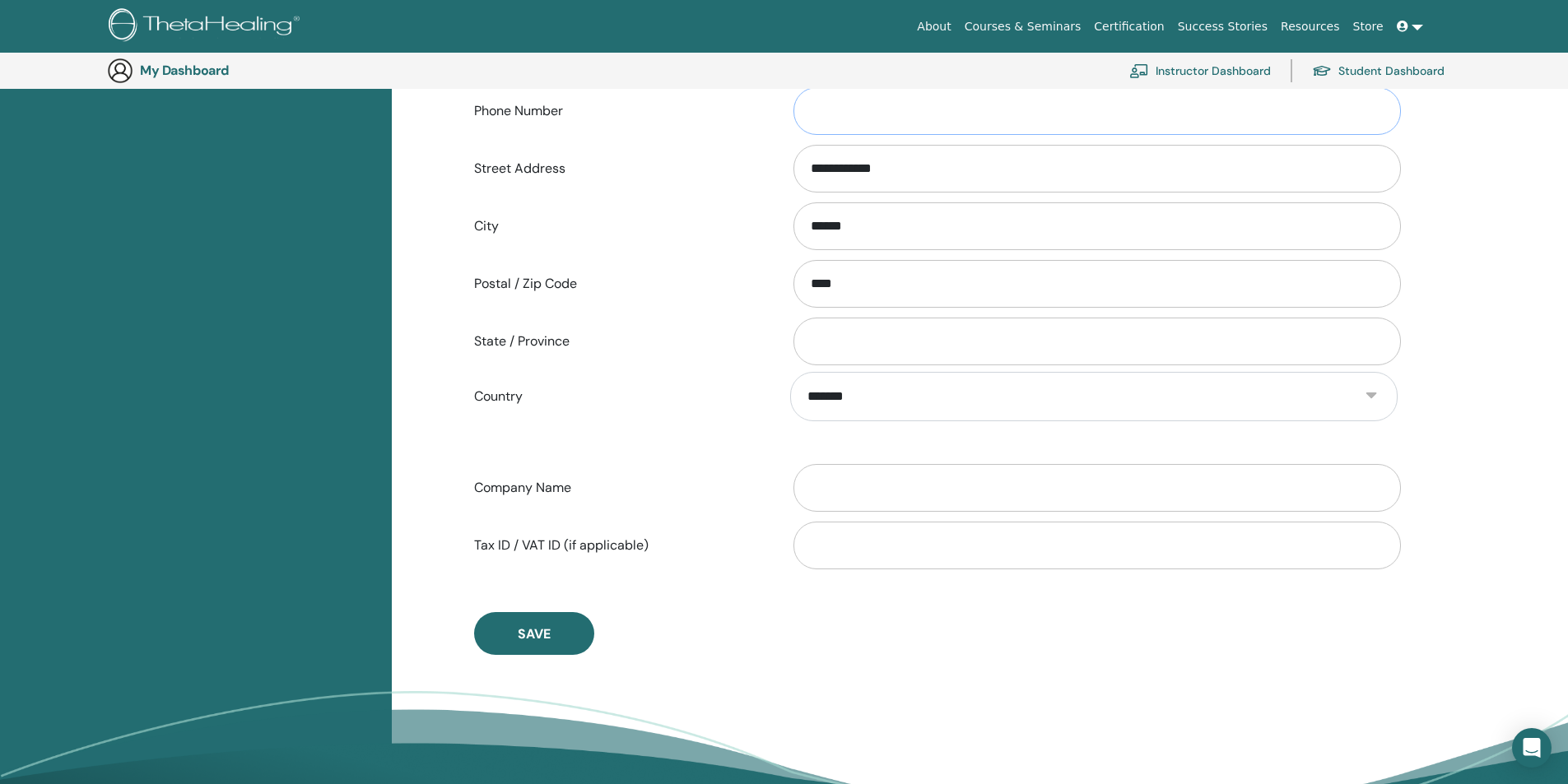
scroll to position [530, 0]
click at [872, 344] on input "State / Province" at bounding box center [1097, 341] width 608 height 48
type input "******"
click at [529, 633] on span "Save" at bounding box center [534, 633] width 33 height 17
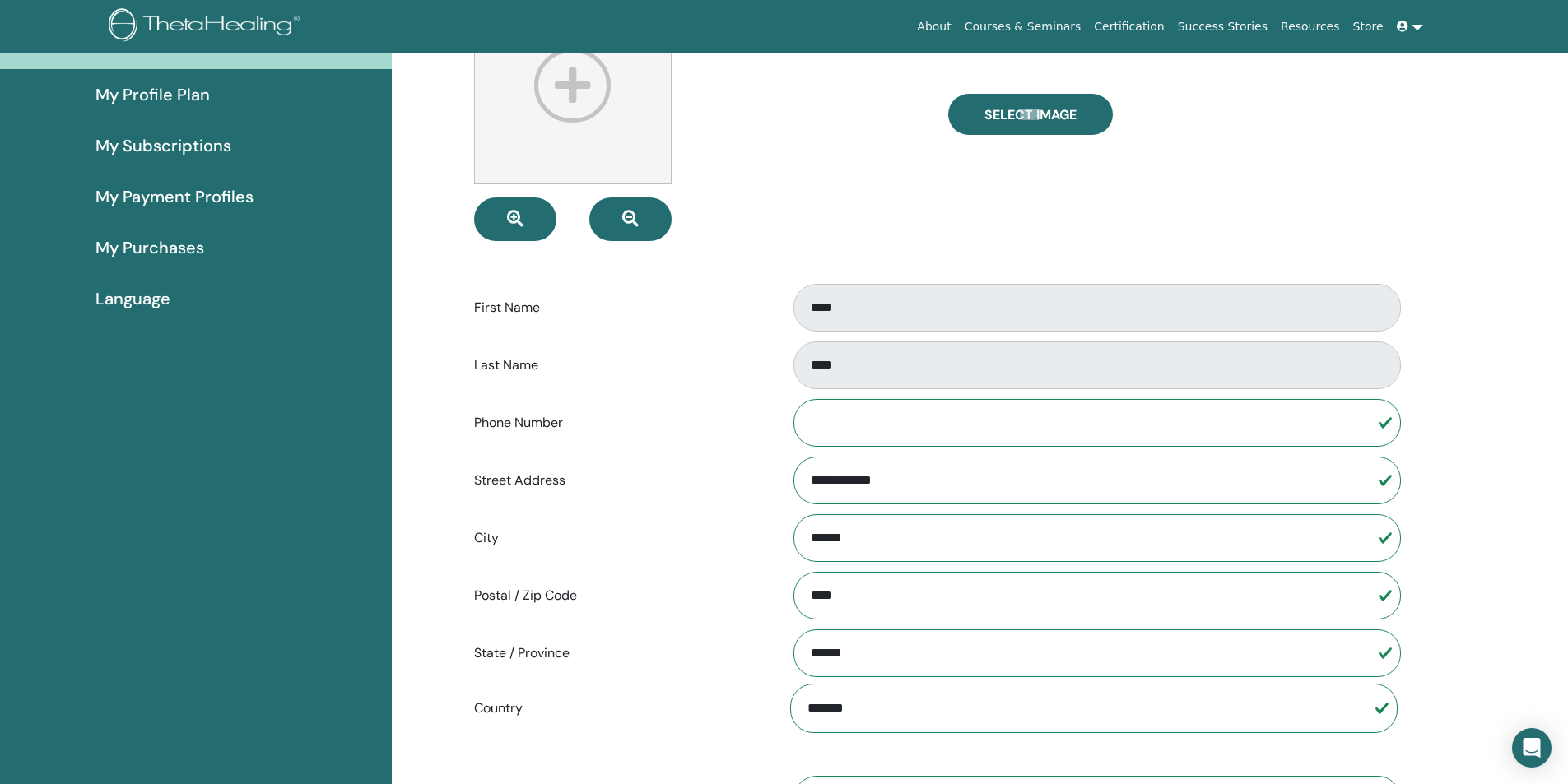
scroll to position [0, 0]
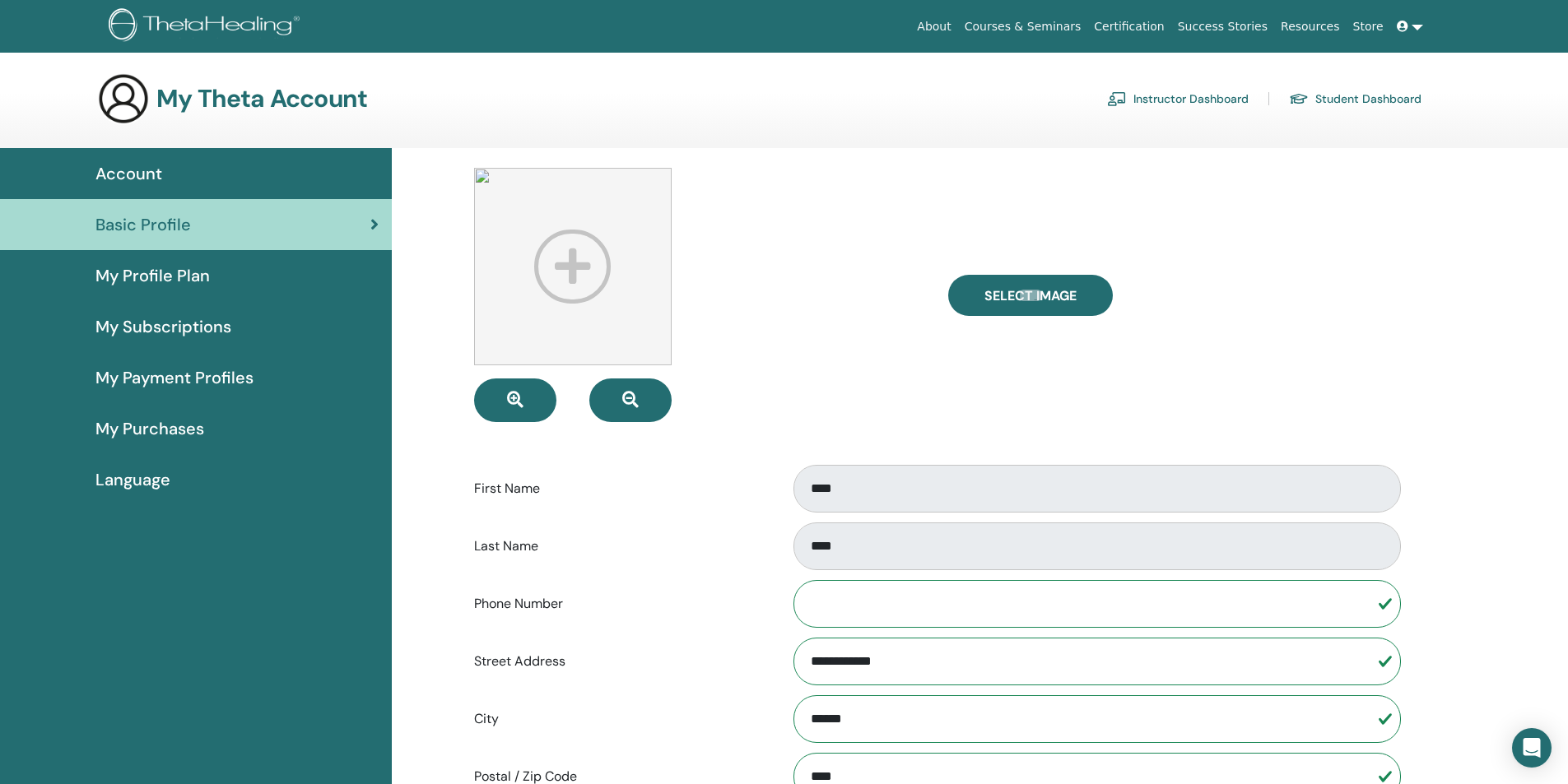
click at [94, 166] on div "Account" at bounding box center [196, 173] width 366 height 24
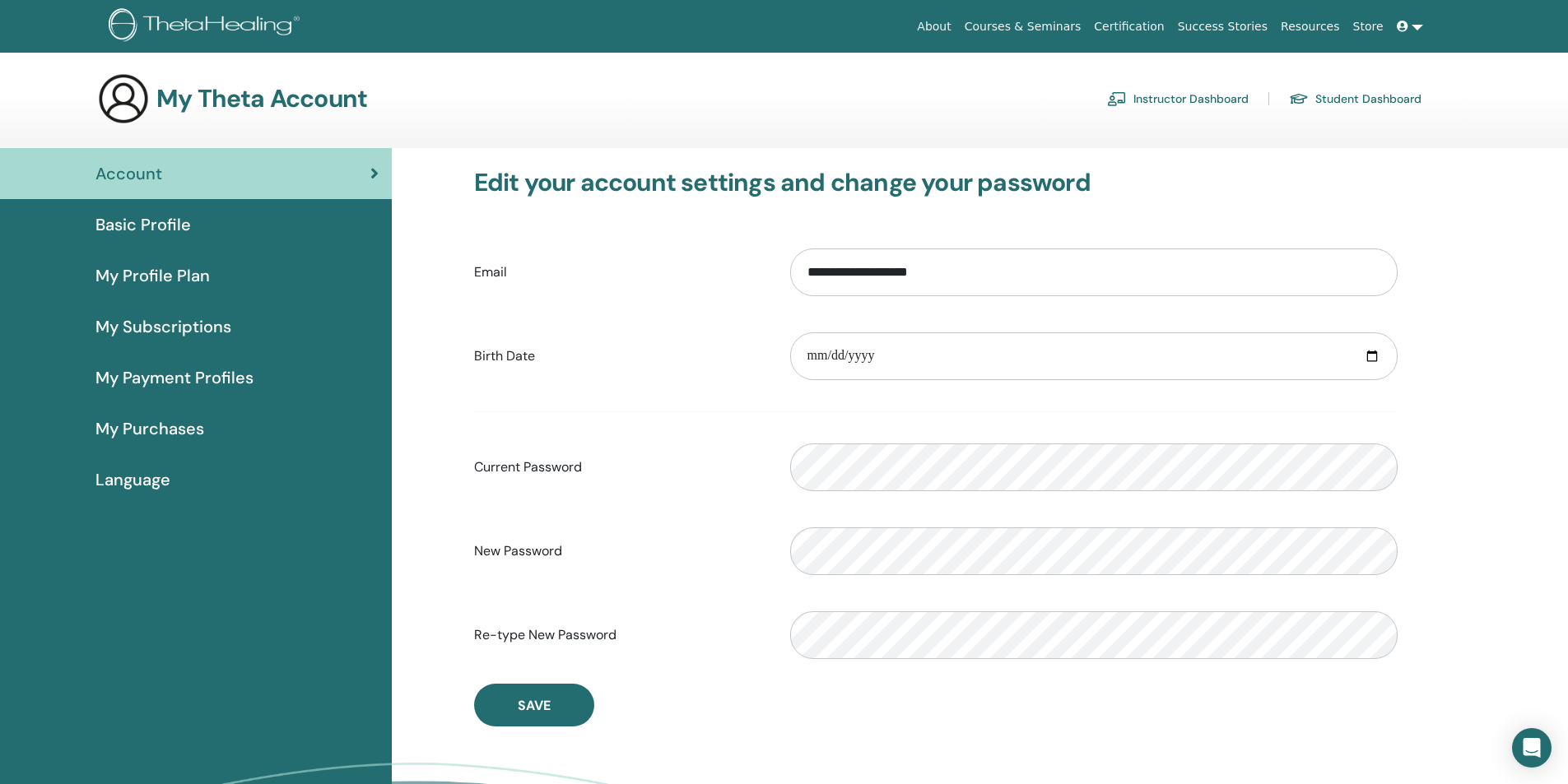
click at [1411, 20] on span at bounding box center [1404, 26] width 14 height 14
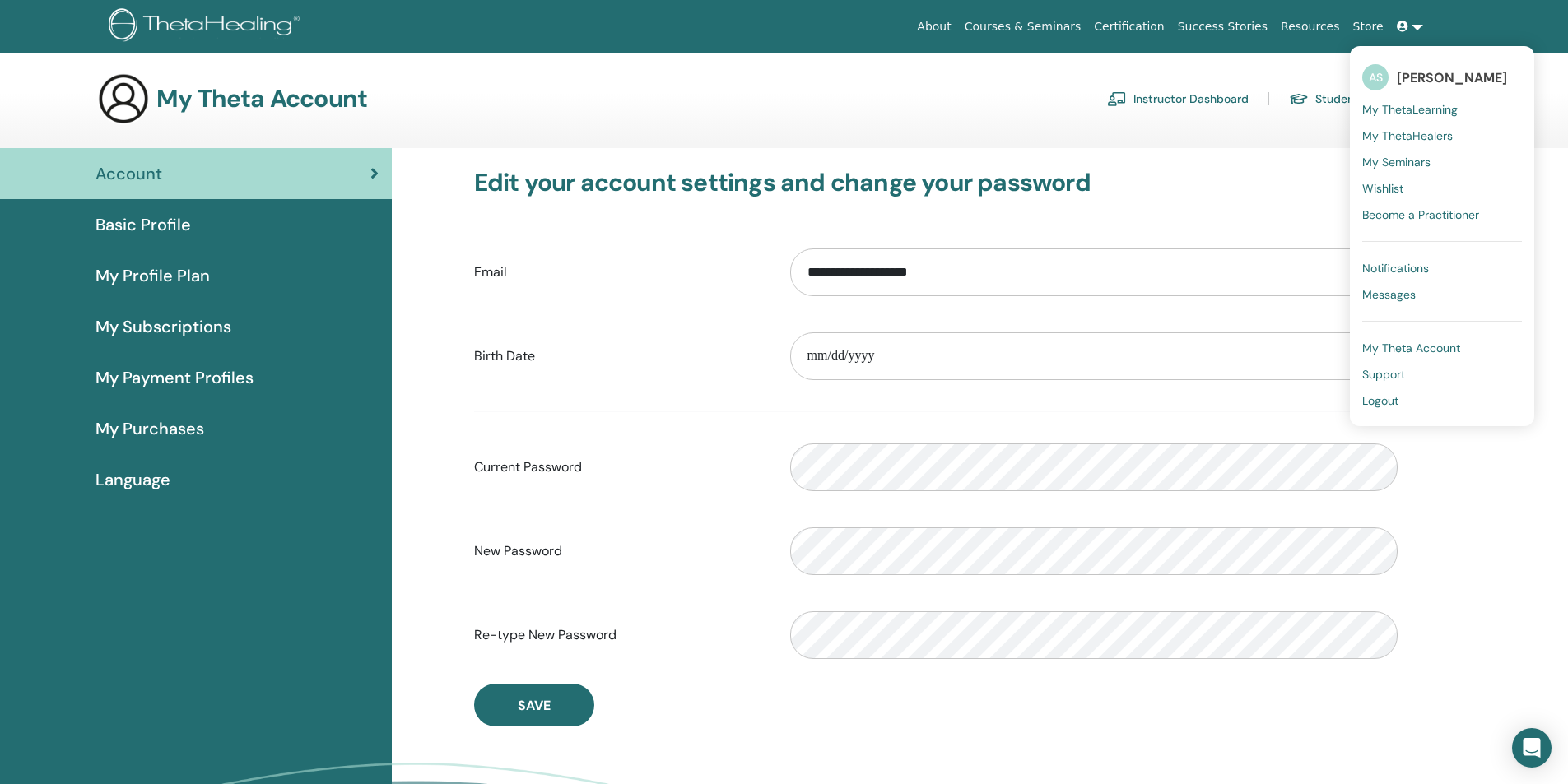
click at [1412, 110] on span "My ThetaLearning" at bounding box center [1410, 109] width 96 height 14
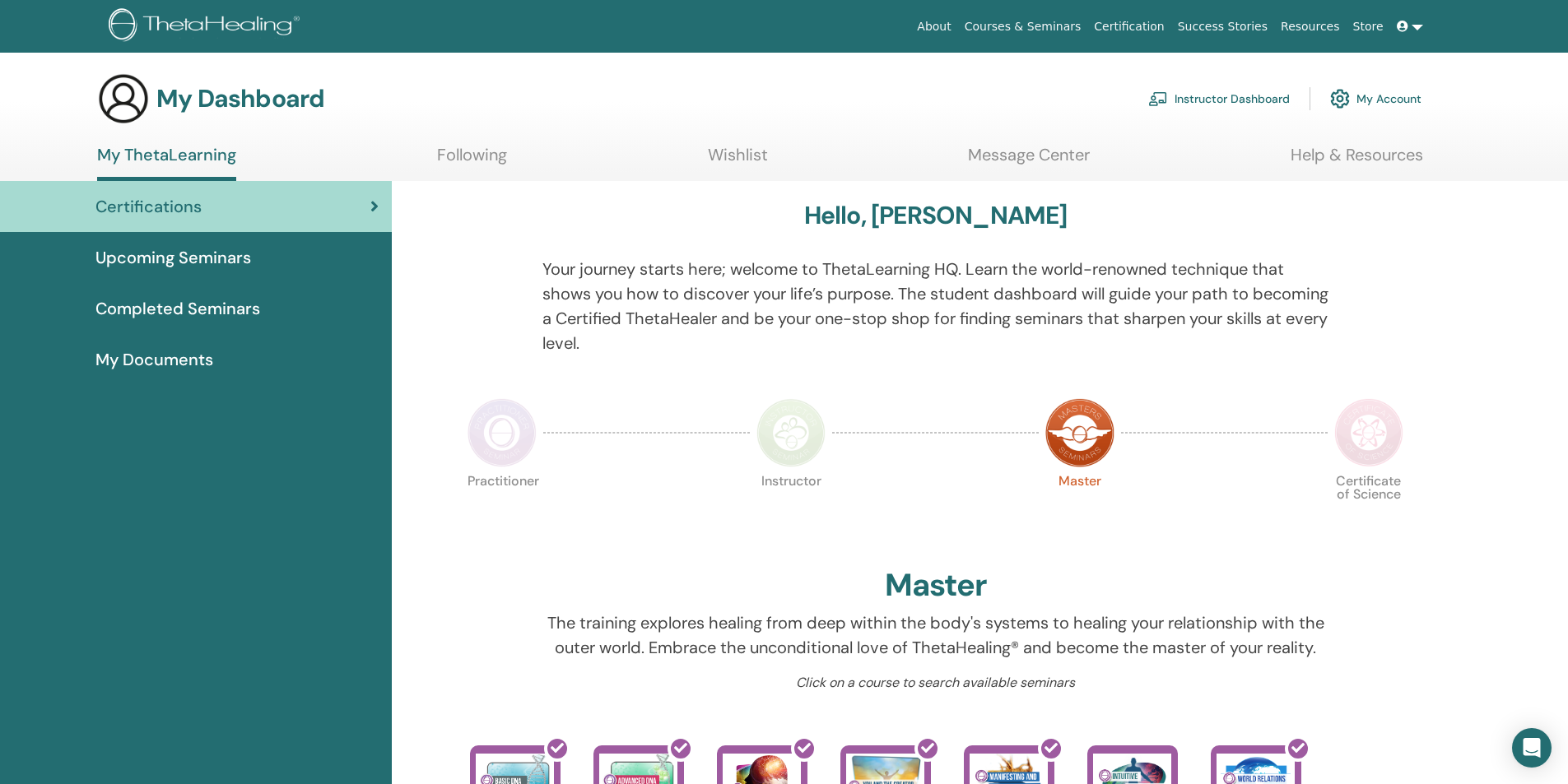
click at [190, 253] on span "Upcoming Seminars" at bounding box center [173, 257] width 155 height 24
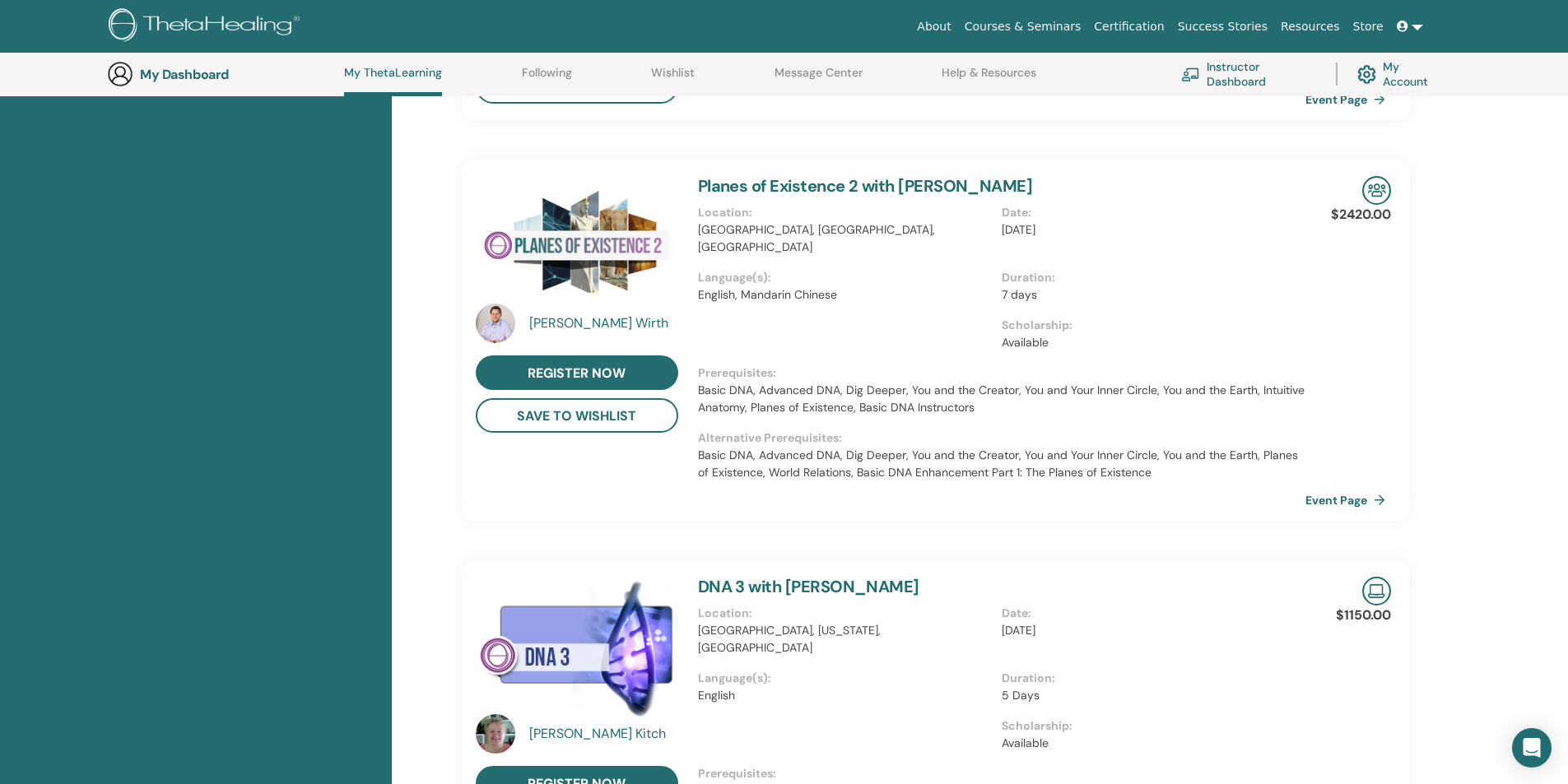
scroll to position [209, 0]
